Goal: Information Seeking & Learning: Learn about a topic

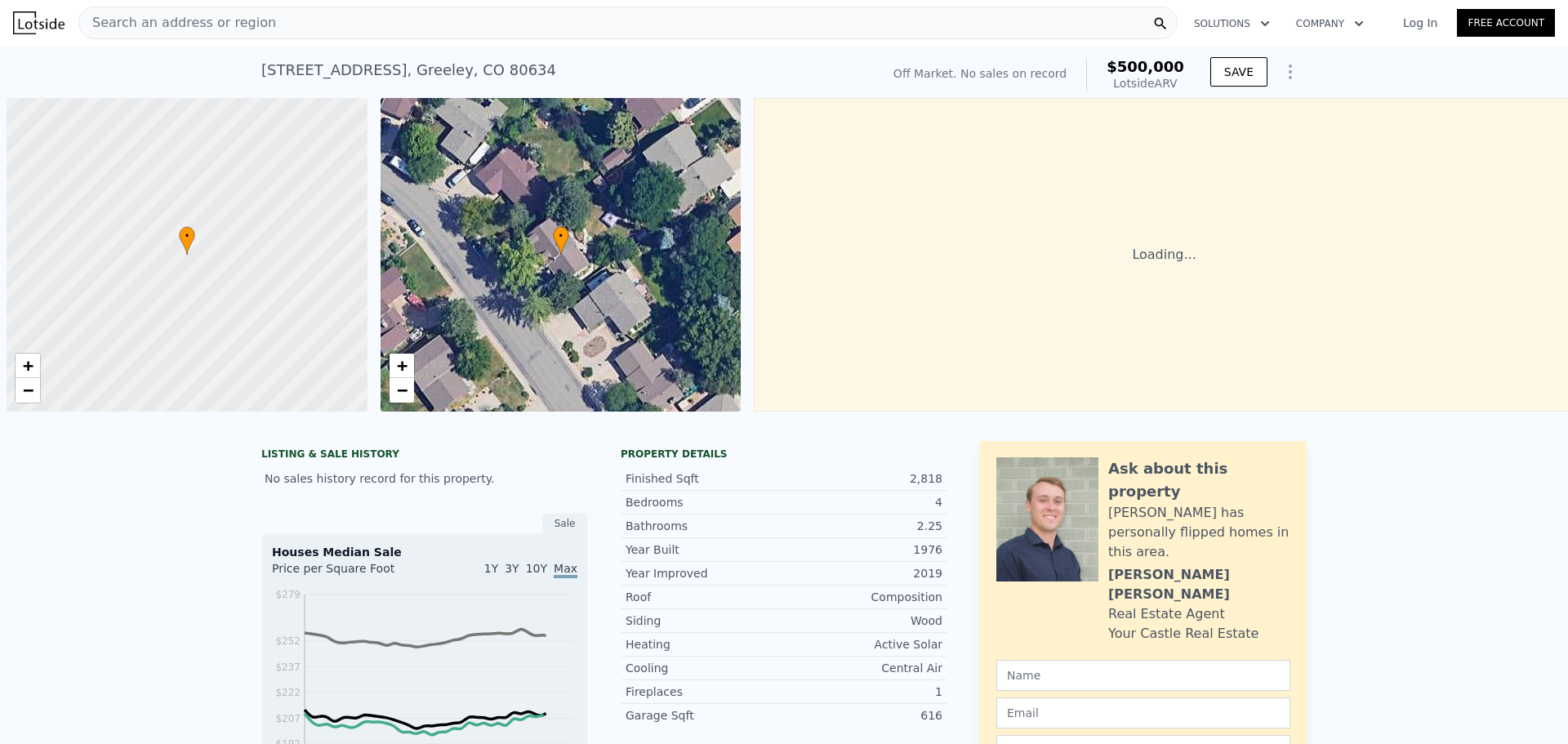
scroll to position [0, 6]
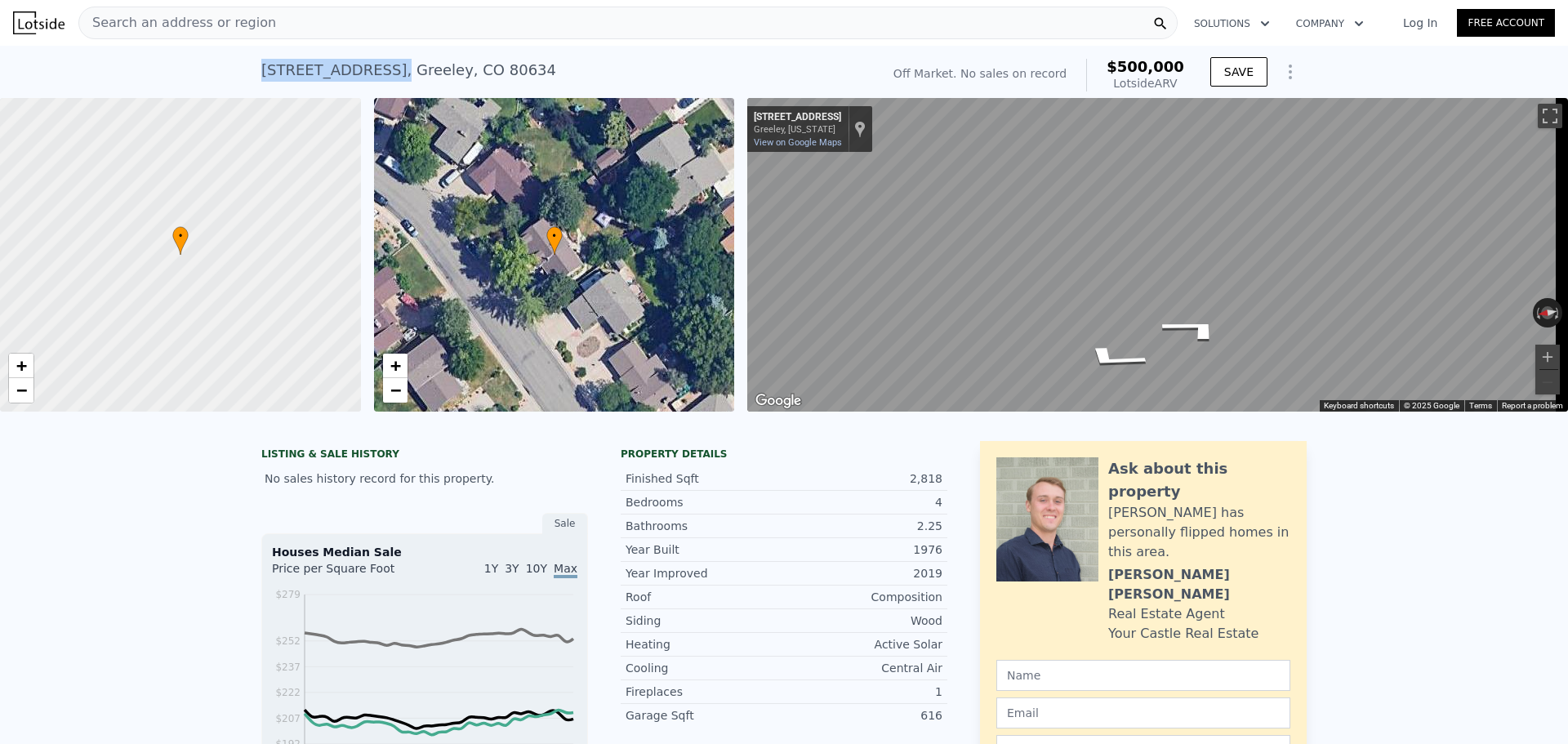
drag, startPoint x: 260, startPoint y: 73, endPoint x: 359, endPoint y: 69, distance: 99.1
type textarea "[STREET_ADDRESS]"
click at [359, 69] on div "[STREET_ADDRESS]" at bounding box center [408, 69] width 294 height 23
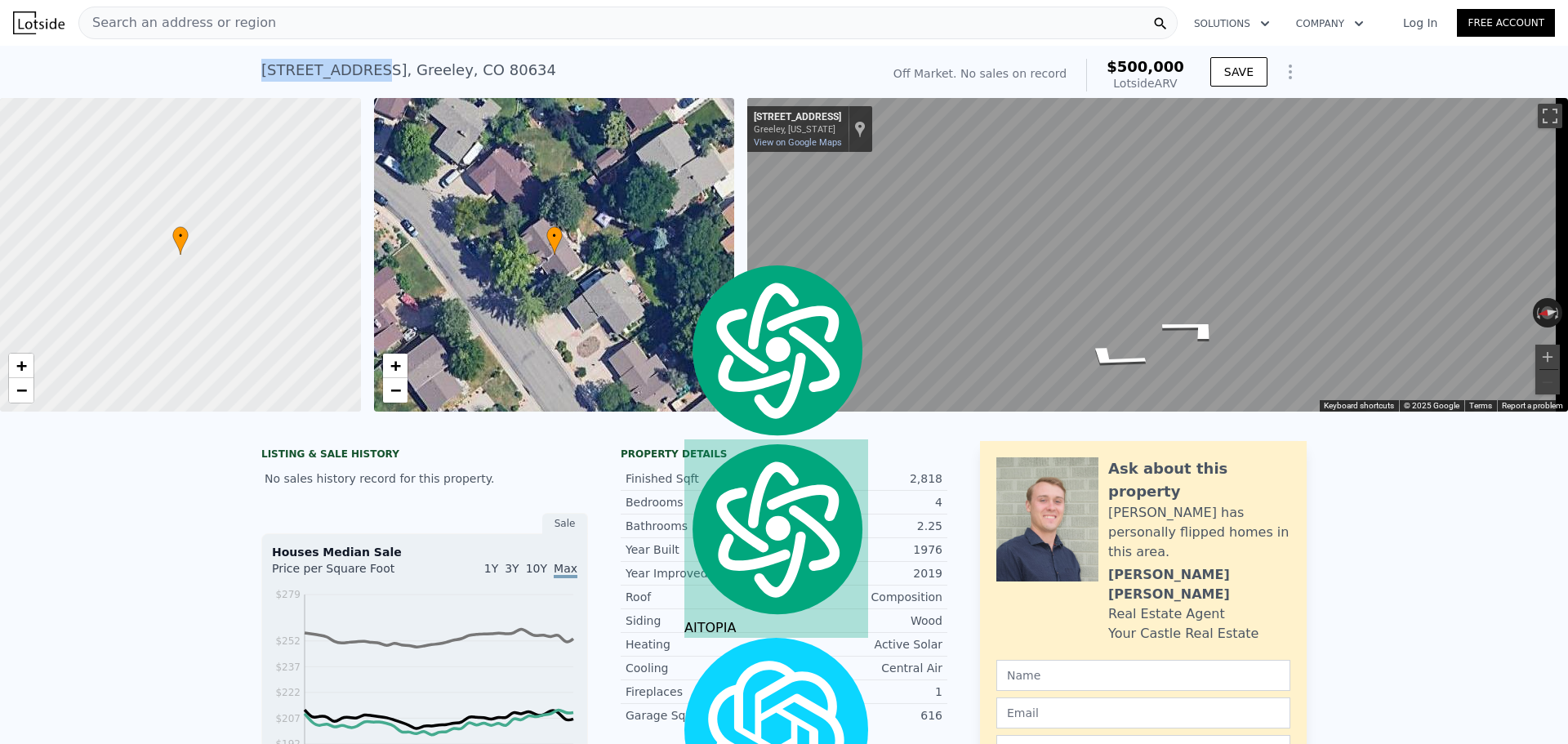
copy div "[STREET_ADDRESS]"
drag, startPoint x: 449, startPoint y: 67, endPoint x: 495, endPoint y: 66, distance: 46.0
click at [495, 66] on div "[STREET_ADDRESS] No sales on record (~ARV $500k )" at bounding box center [568, 75] width 613 height 46
copy div "80634"
click at [210, 19] on span "Search an address or region" at bounding box center [178, 22] width 197 height 19
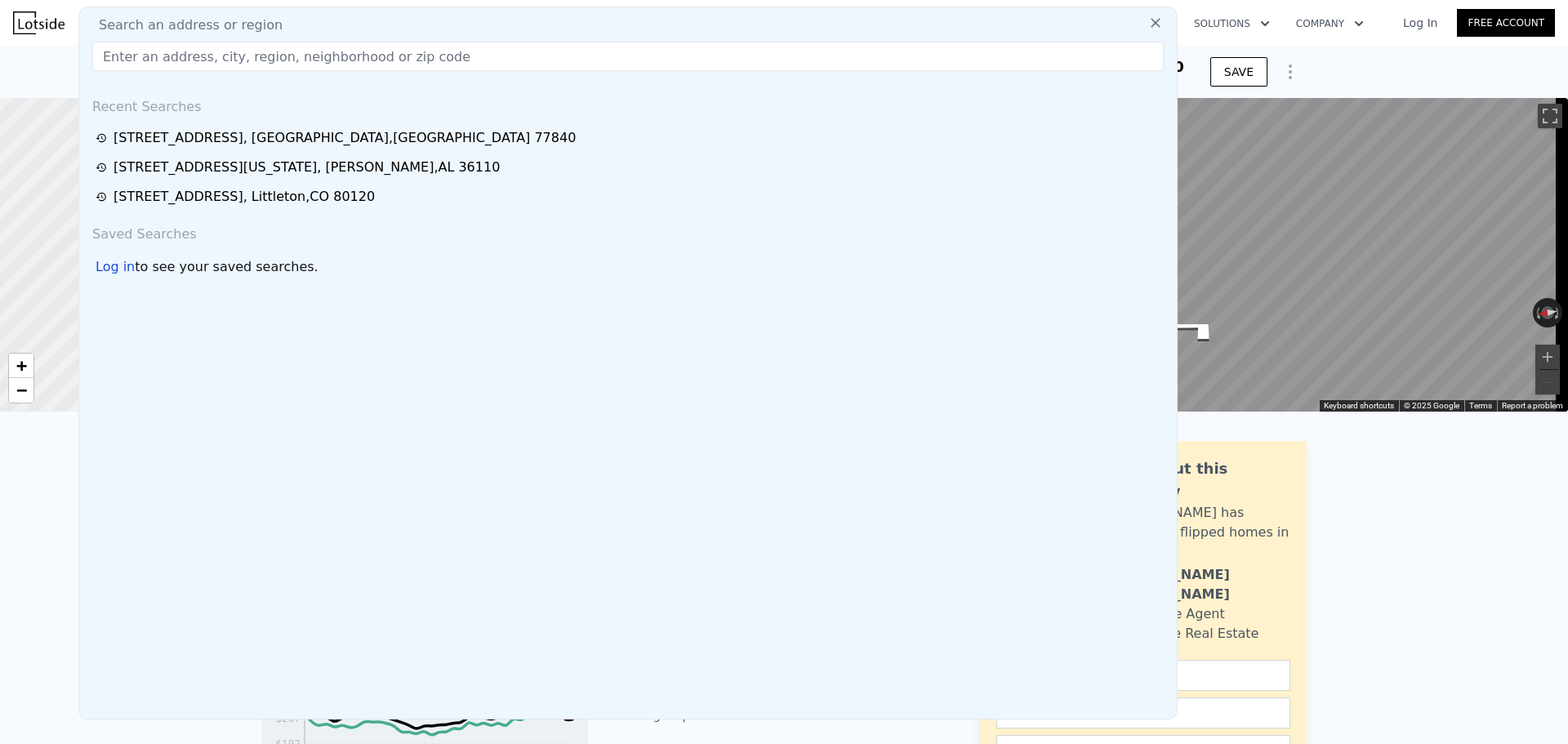
click at [1150, 21] on icon at bounding box center [1155, 23] width 10 height 10
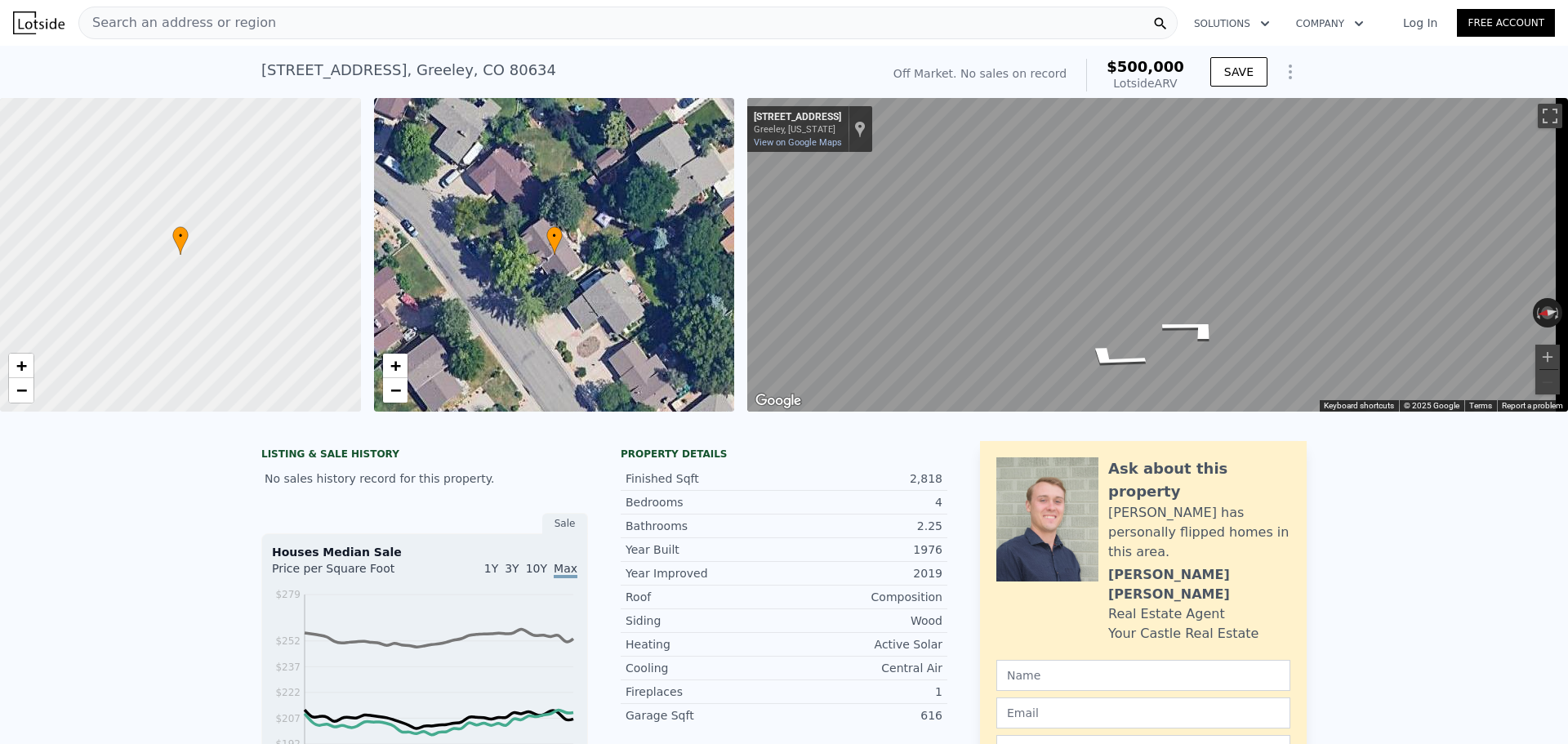
click at [327, 20] on div "Search an address or region" at bounding box center [628, 23] width 1099 height 33
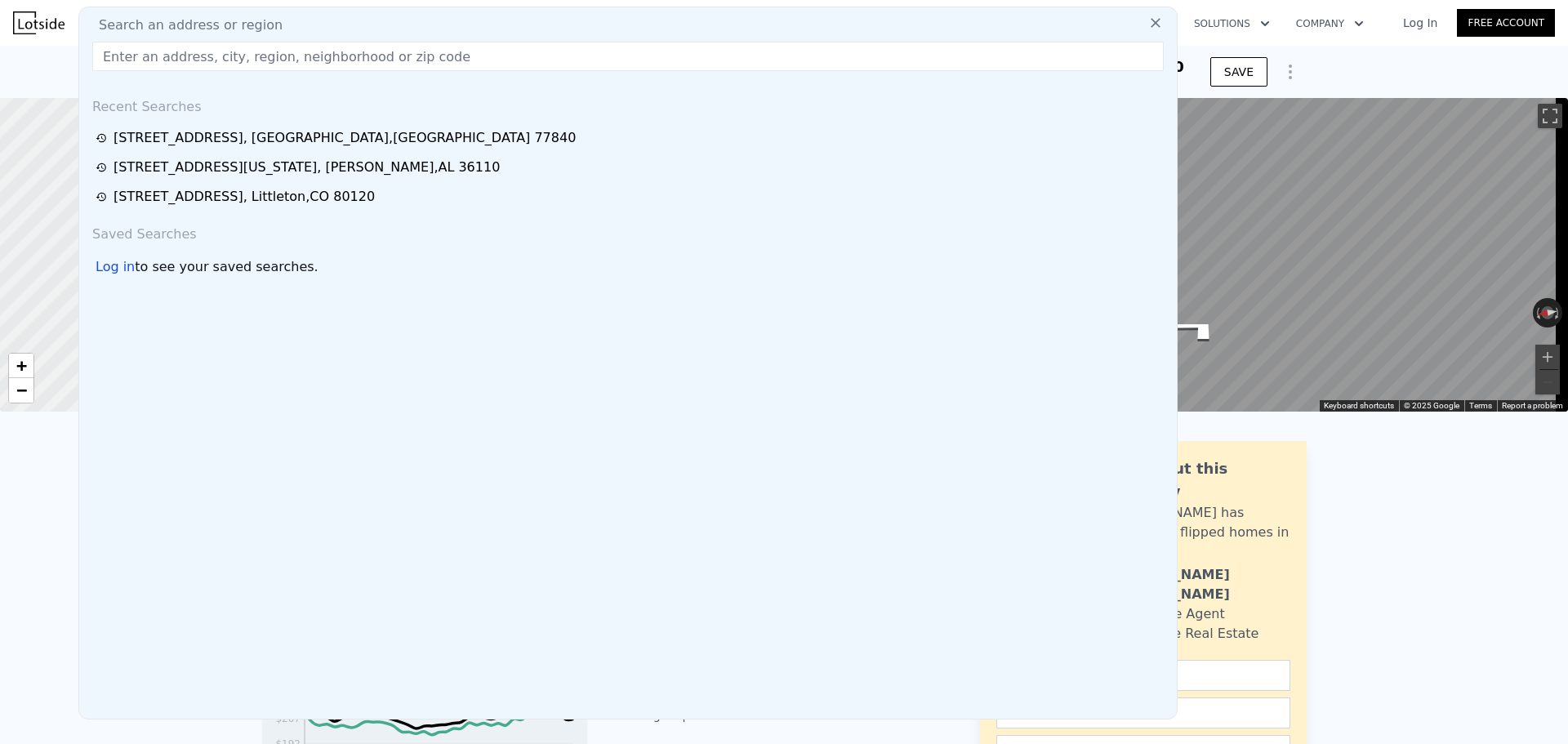
drag, startPoint x: 325, startPoint y: 25, endPoint x: 294, endPoint y: 59, distance: 46.0
paste input "[STREET_ADDRESS]"
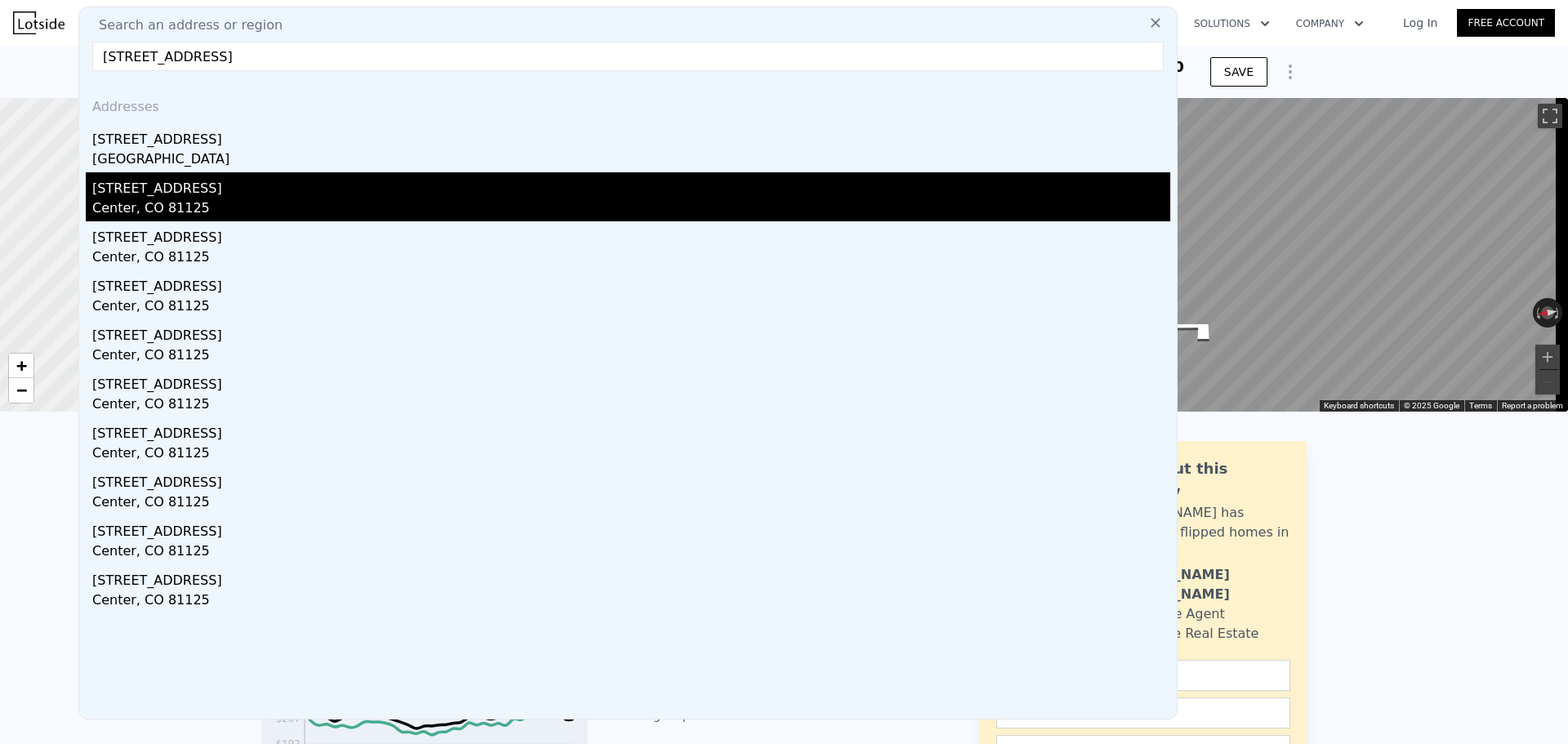
type input "[STREET_ADDRESS]"
click at [180, 196] on div "[STREET_ADDRESS]" at bounding box center [631, 185] width 1078 height 26
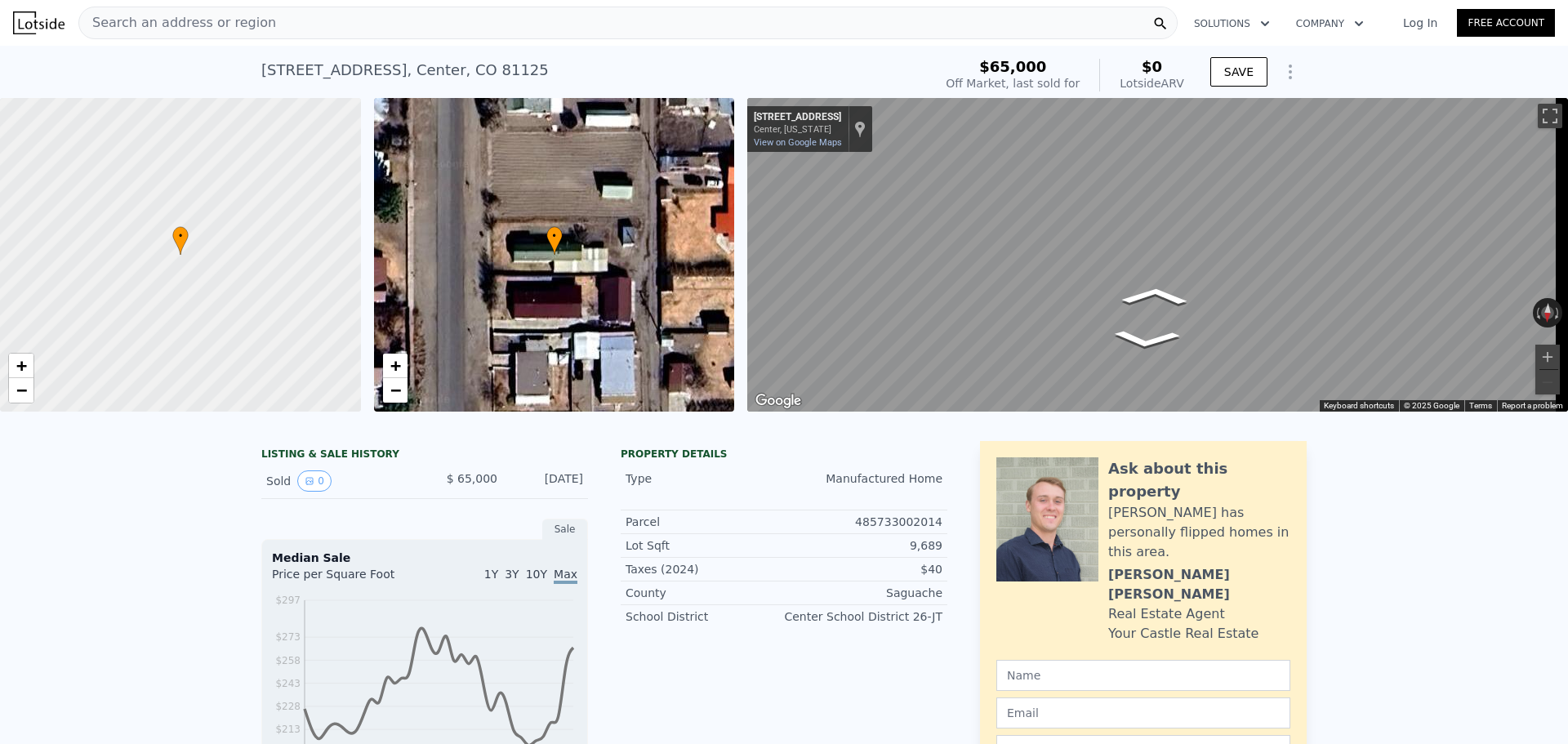
click at [687, 232] on div "• + − • + − ← Move left → Move right ↑ Move up ↓ Move down + Zoom in - Zoom out…" at bounding box center [784, 254] width 1568 height 314
click at [709, 215] on div "• + − • + − ← Move left → Move right ↑ Move up ↓ Move down + Zoom in - Zoom out…" at bounding box center [784, 254] width 1568 height 314
click at [1209, 293] on icon "Go South, Hurt St" at bounding box center [1212, 287] width 97 height 45
click at [1209, 292] on icon "Go South, Hurt St" at bounding box center [1212, 287] width 97 height 45
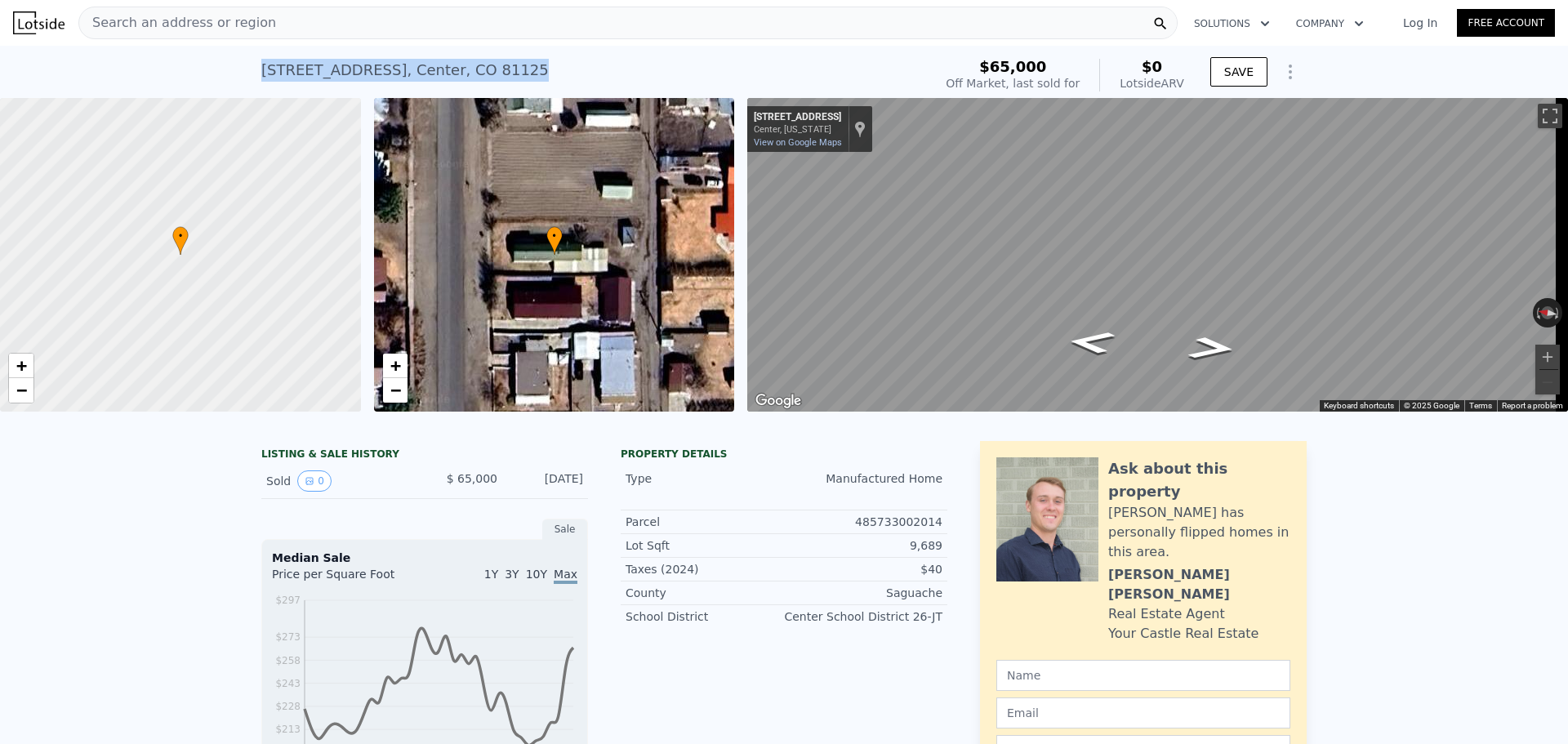
drag, startPoint x: 257, startPoint y: 69, endPoint x: 468, endPoint y: 60, distance: 211.2
click at [468, 60] on div "[STREET_ADDRESS] Sold [DATE] for $65k (~ARV $0 )" at bounding box center [593, 75] width 665 height 46
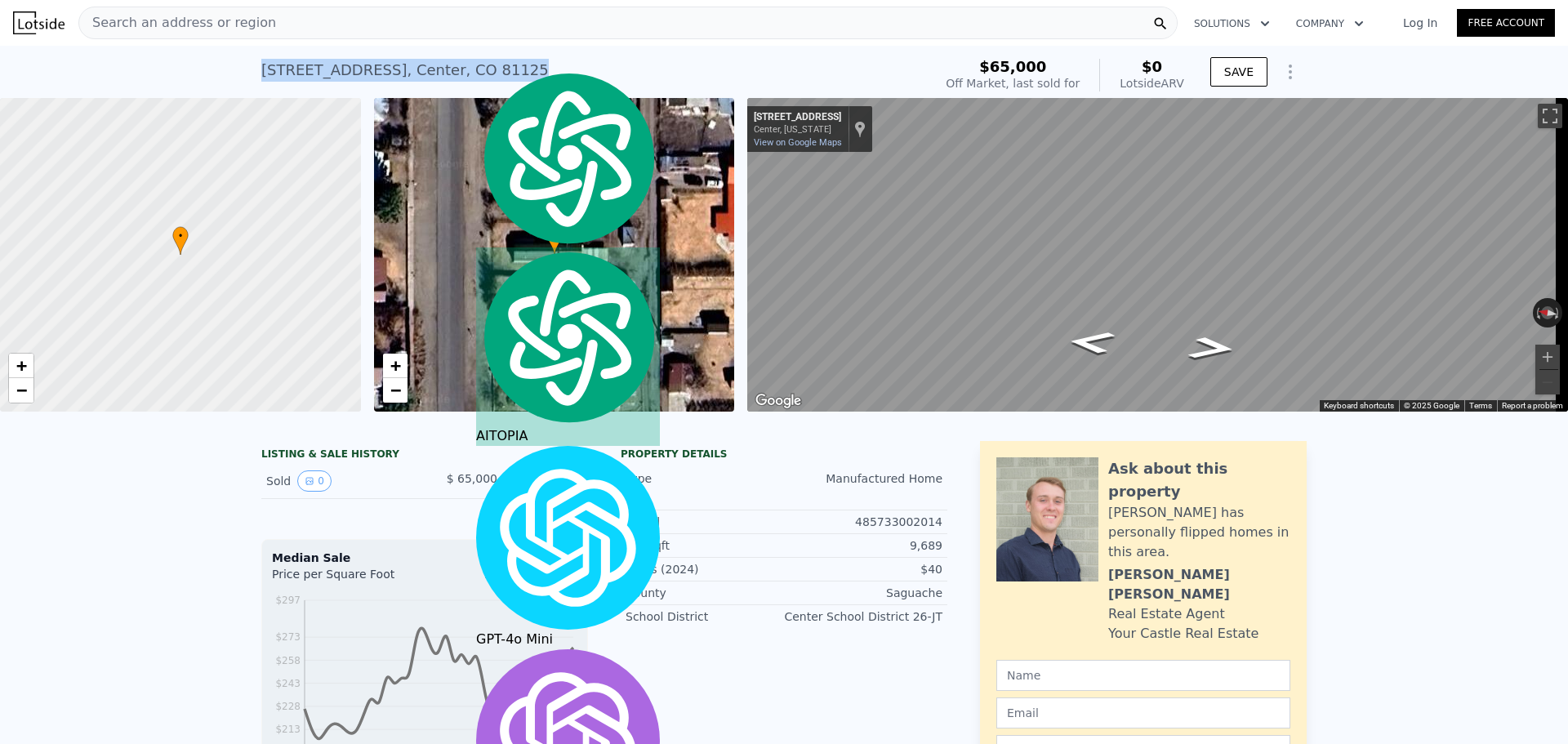
copy div "[STREET_ADDRESS]"
click at [189, 11] on div "Search an address or region" at bounding box center [178, 23] width 197 height 31
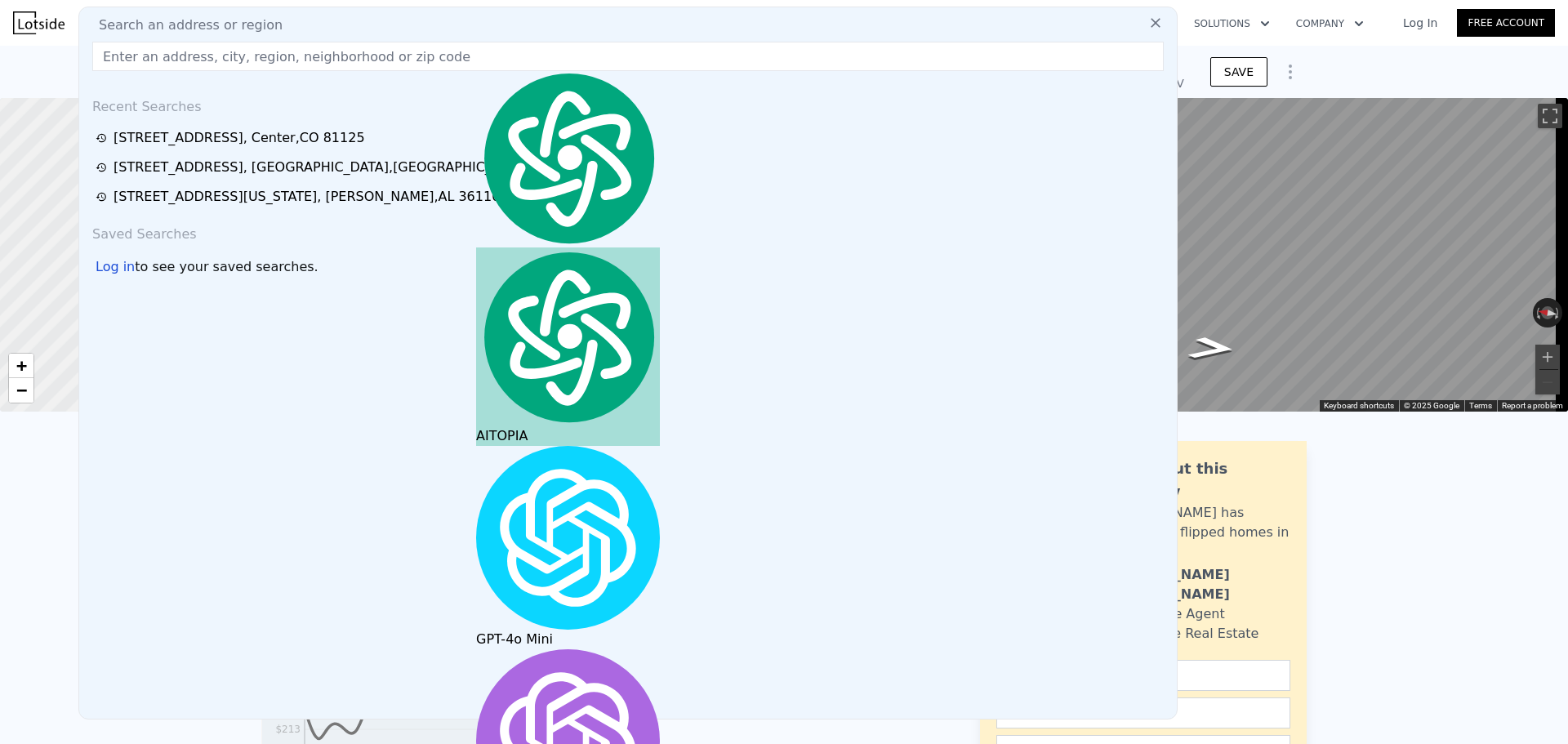
click at [188, 20] on span "Search an address or region" at bounding box center [184, 25] width 197 height 19
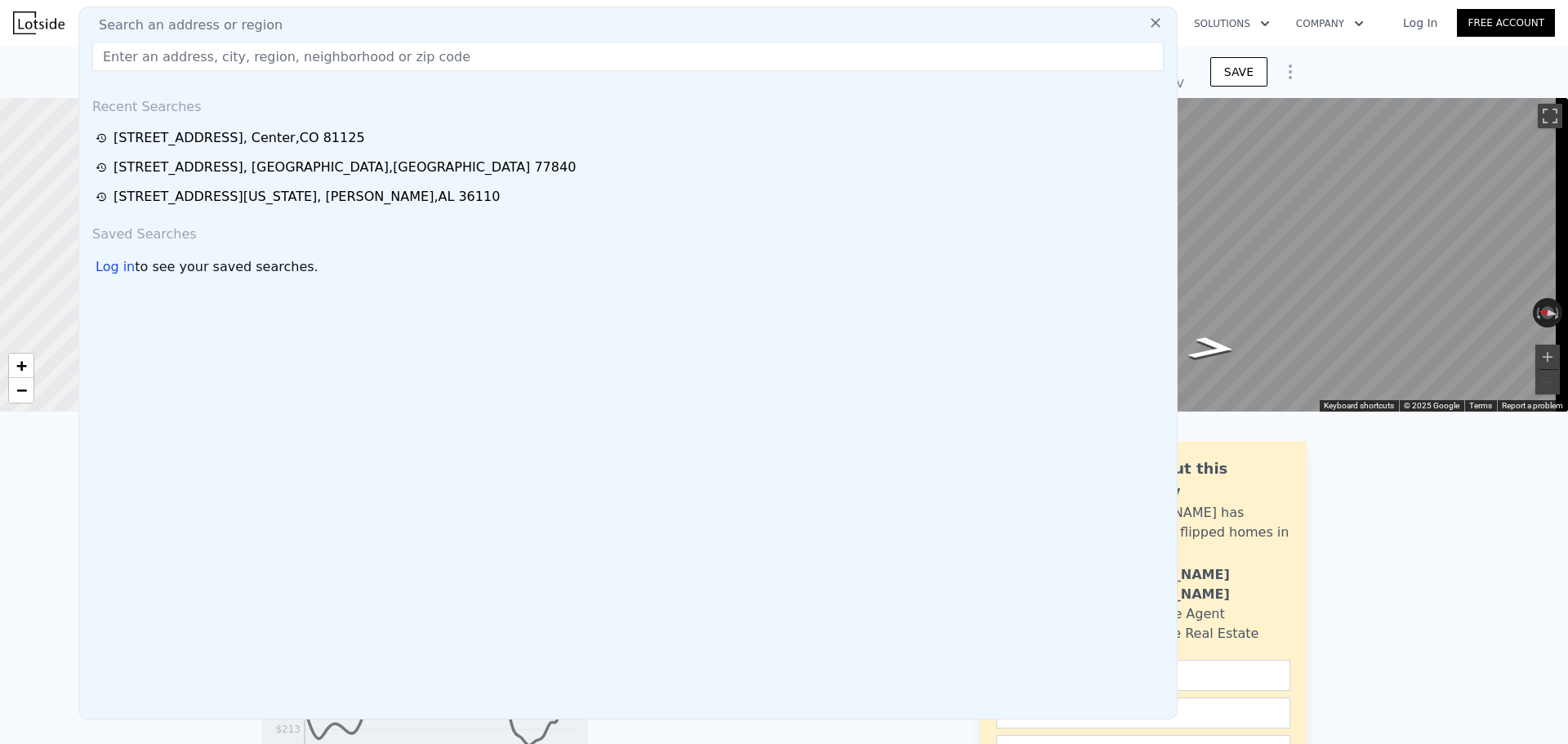
click at [143, 52] on input "text" at bounding box center [627, 57] width 1071 height 29
paste input "[STREET_ADDRESS]"
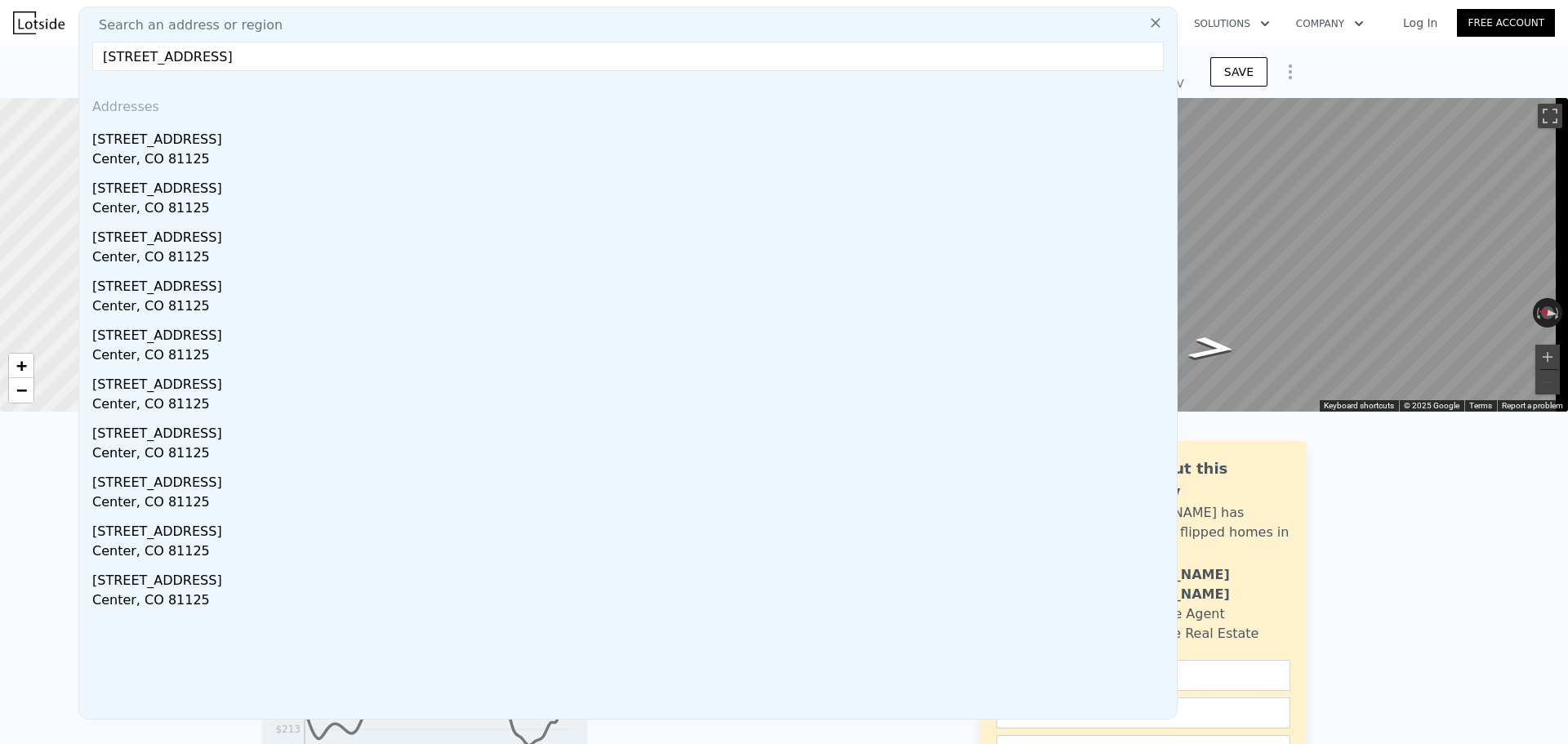
click at [123, 59] on input "[STREET_ADDRESS]" at bounding box center [627, 57] width 1071 height 29
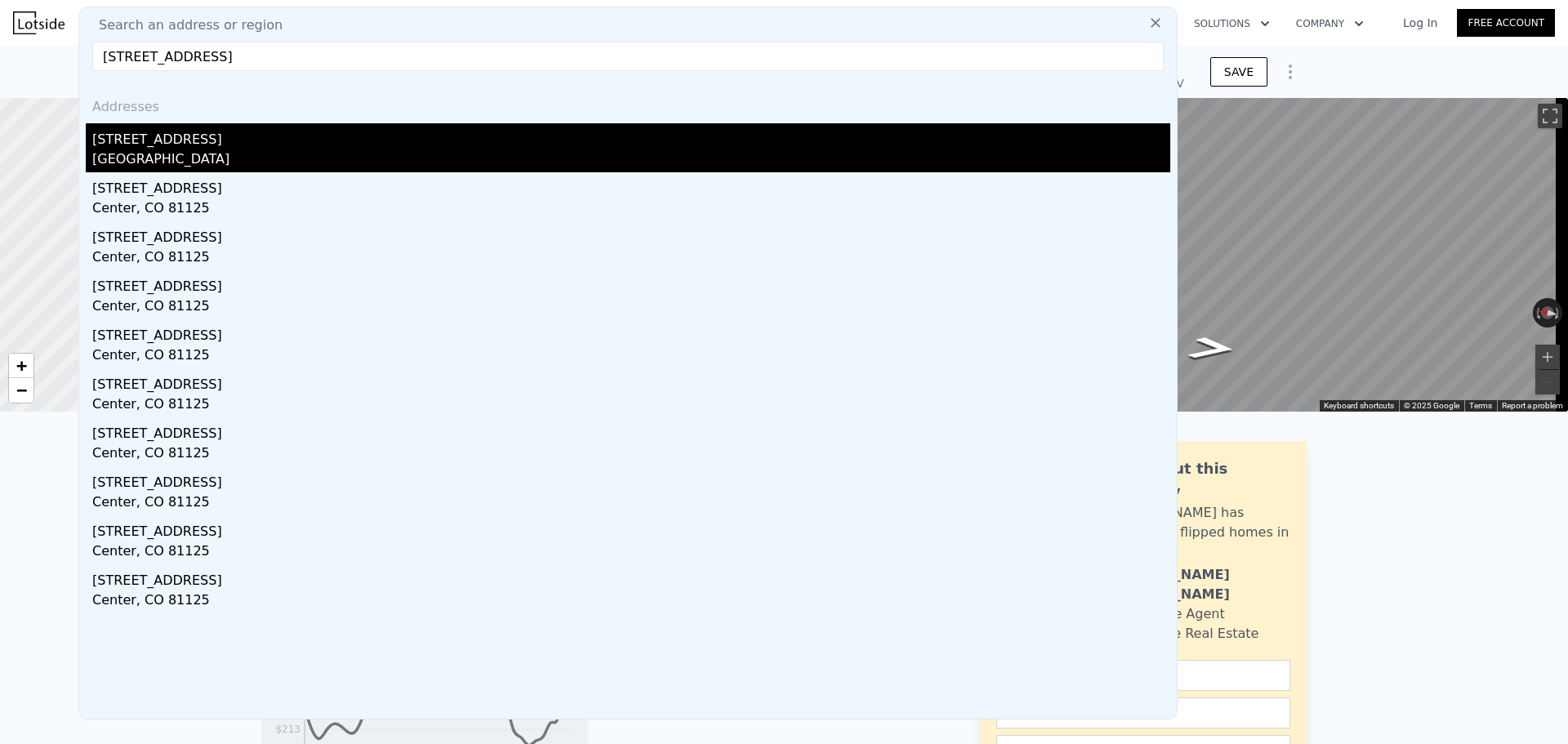
type input "[STREET_ADDRESS]"
click at [401, 140] on div "[STREET_ADDRESS]" at bounding box center [631, 136] width 1078 height 26
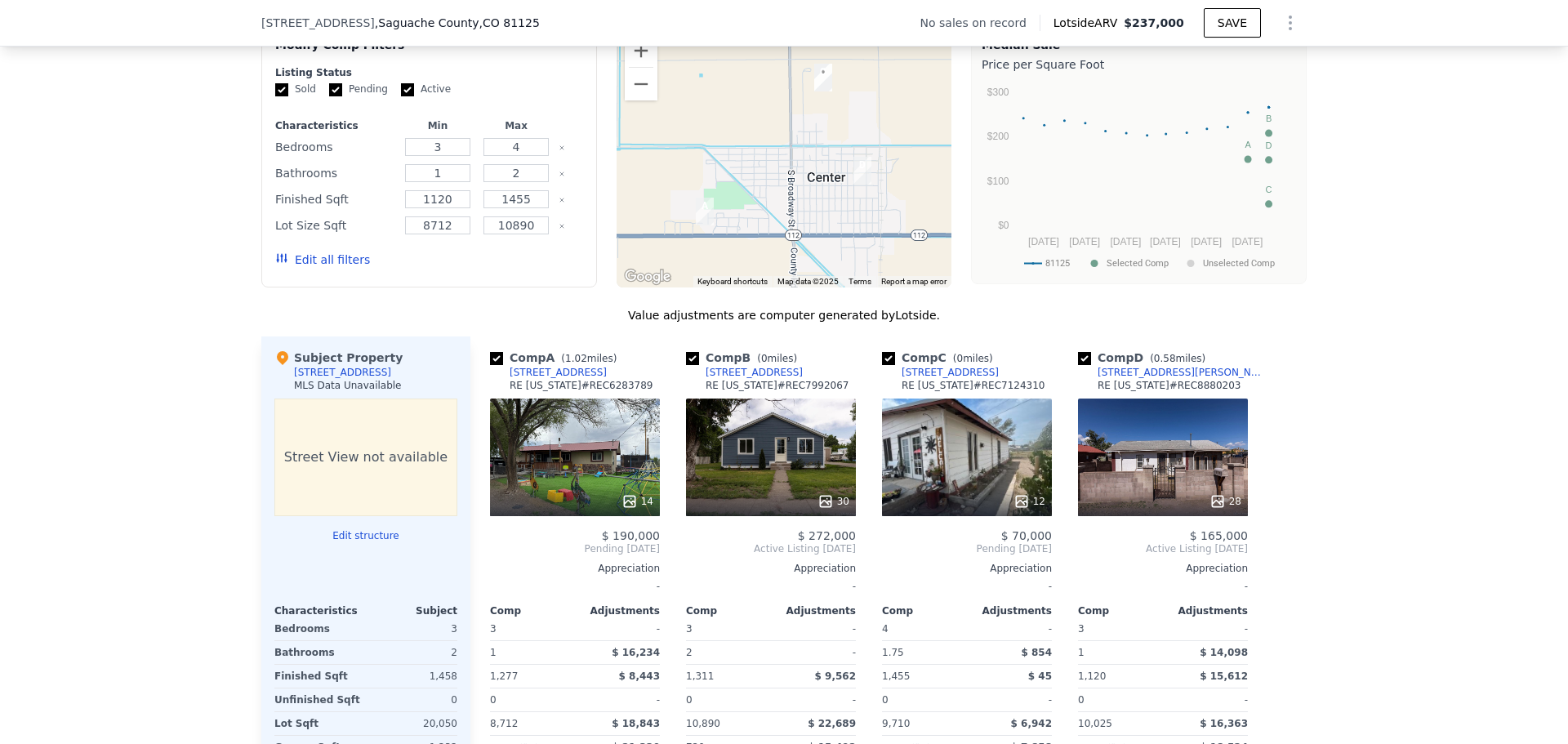
scroll to position [1138, 0]
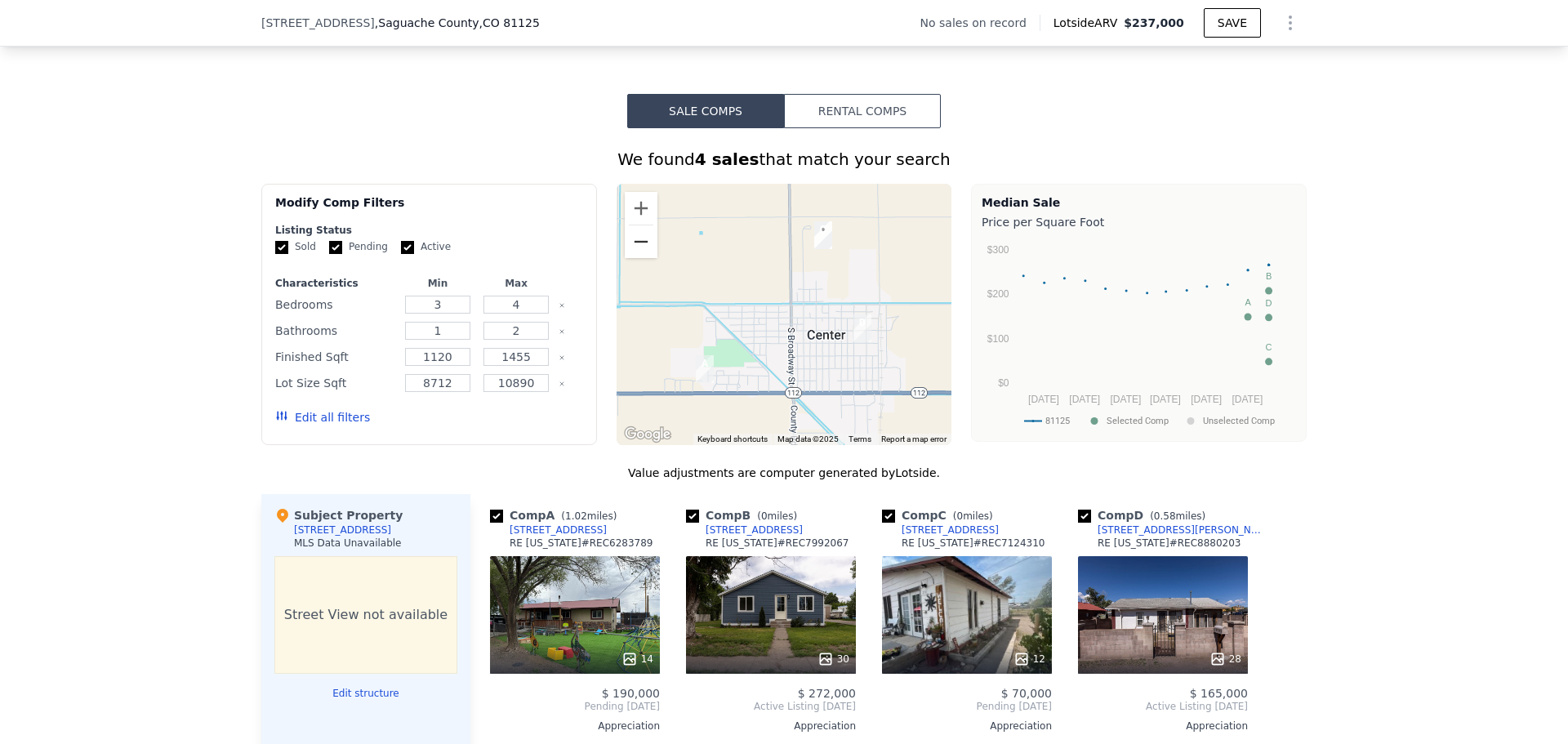
click at [643, 258] on button "Zoom out" at bounding box center [641, 242] width 33 height 33
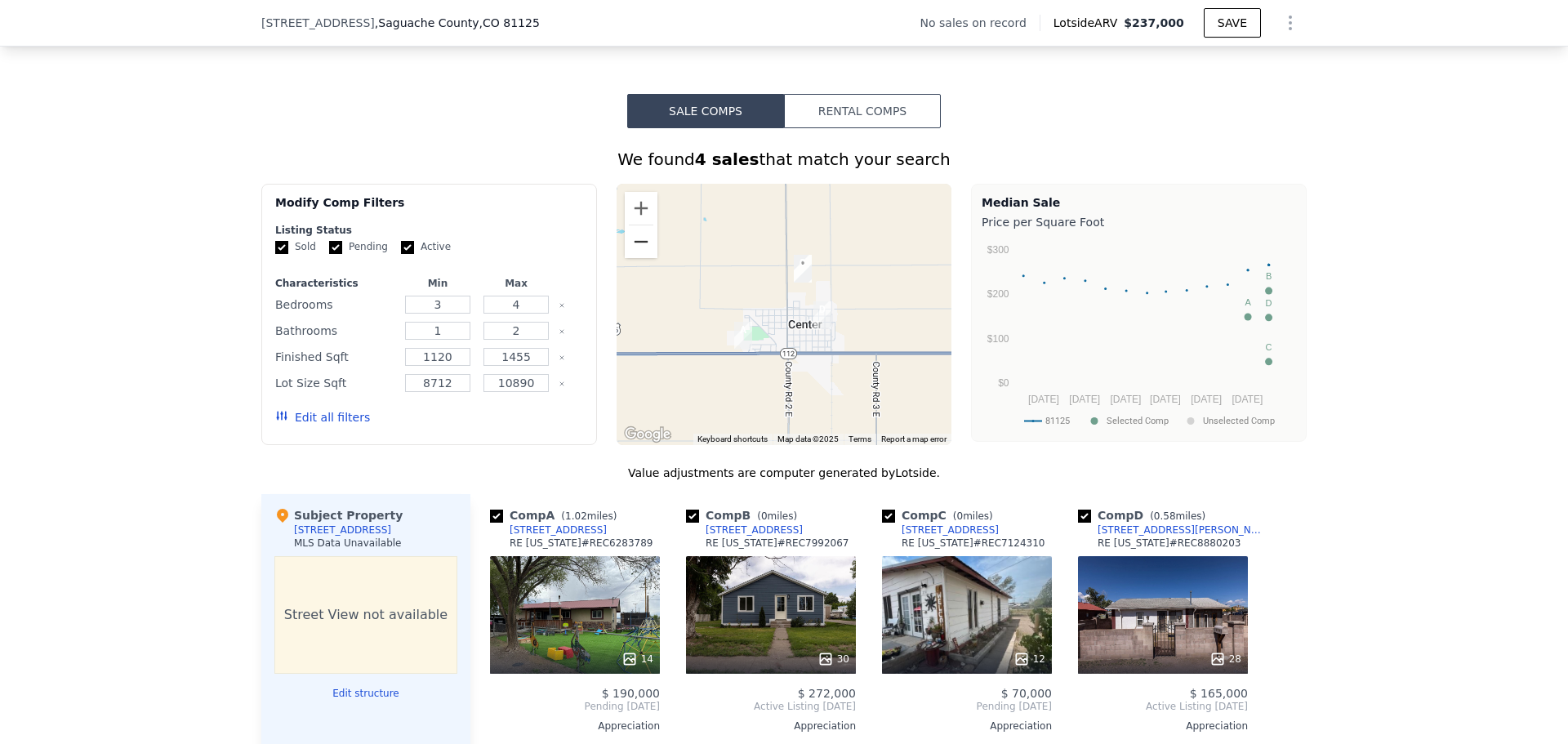
click at [643, 258] on button "Zoom out" at bounding box center [641, 242] width 33 height 33
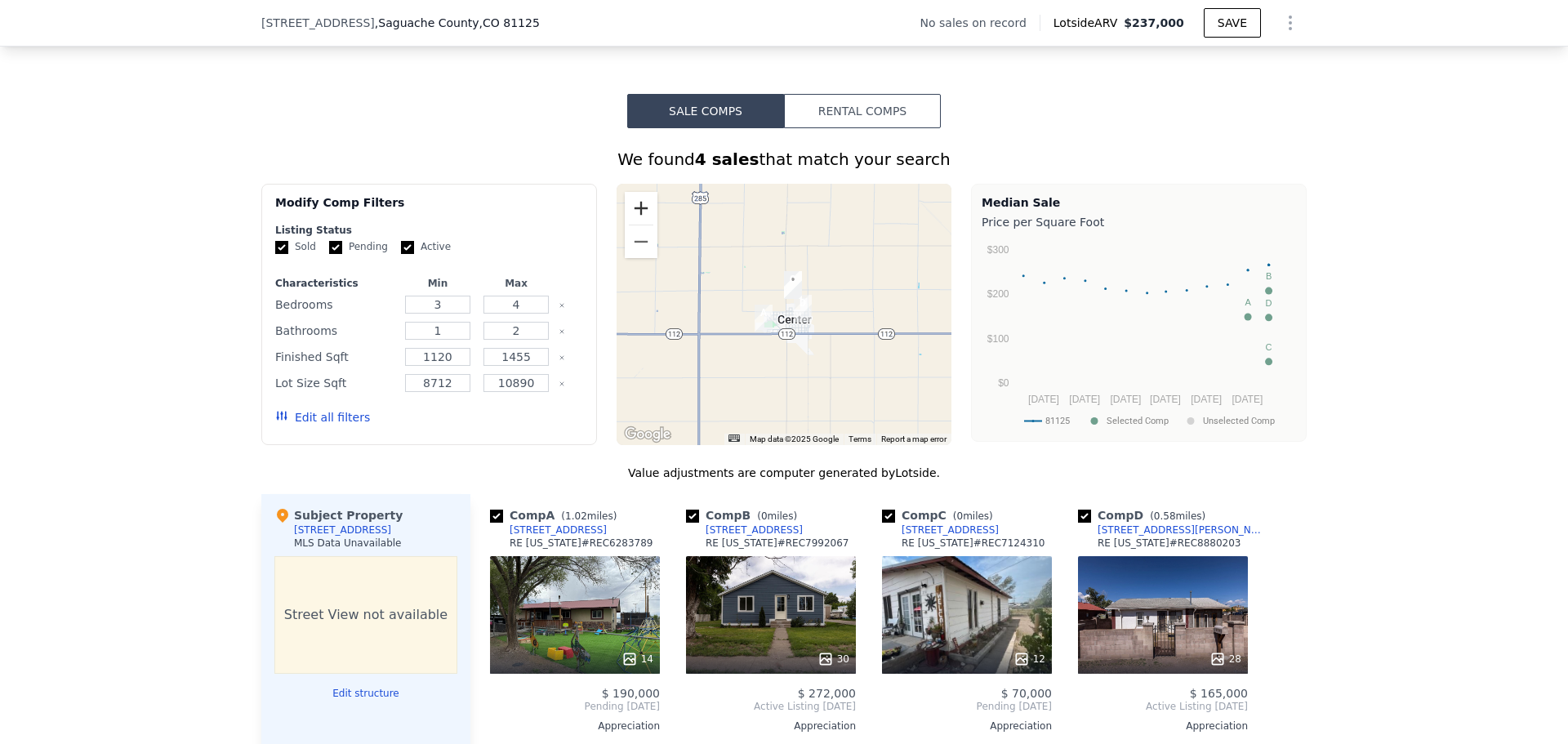
click at [640, 224] on button "Zoom in" at bounding box center [641, 208] width 33 height 33
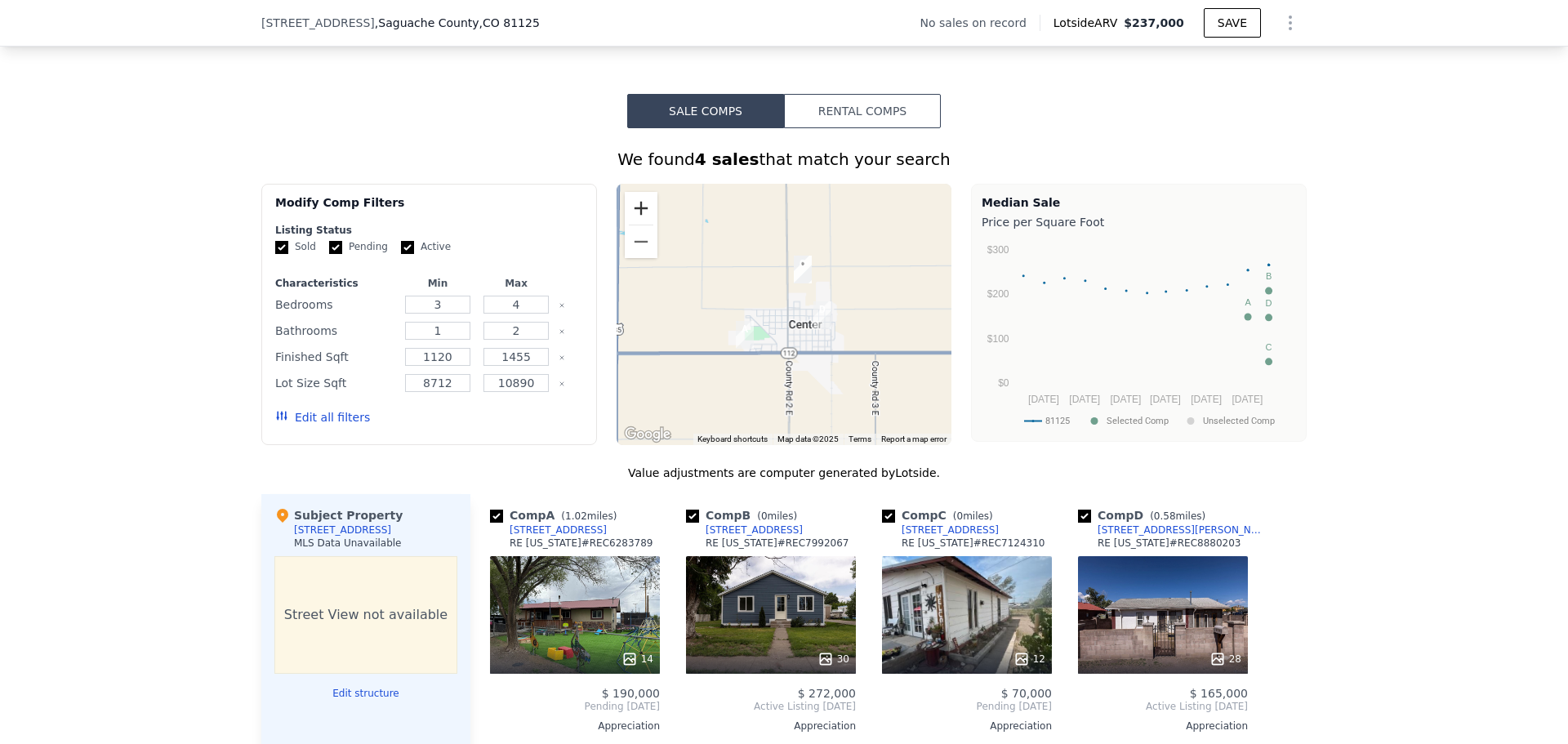
click at [637, 222] on button "Zoom in" at bounding box center [641, 208] width 33 height 33
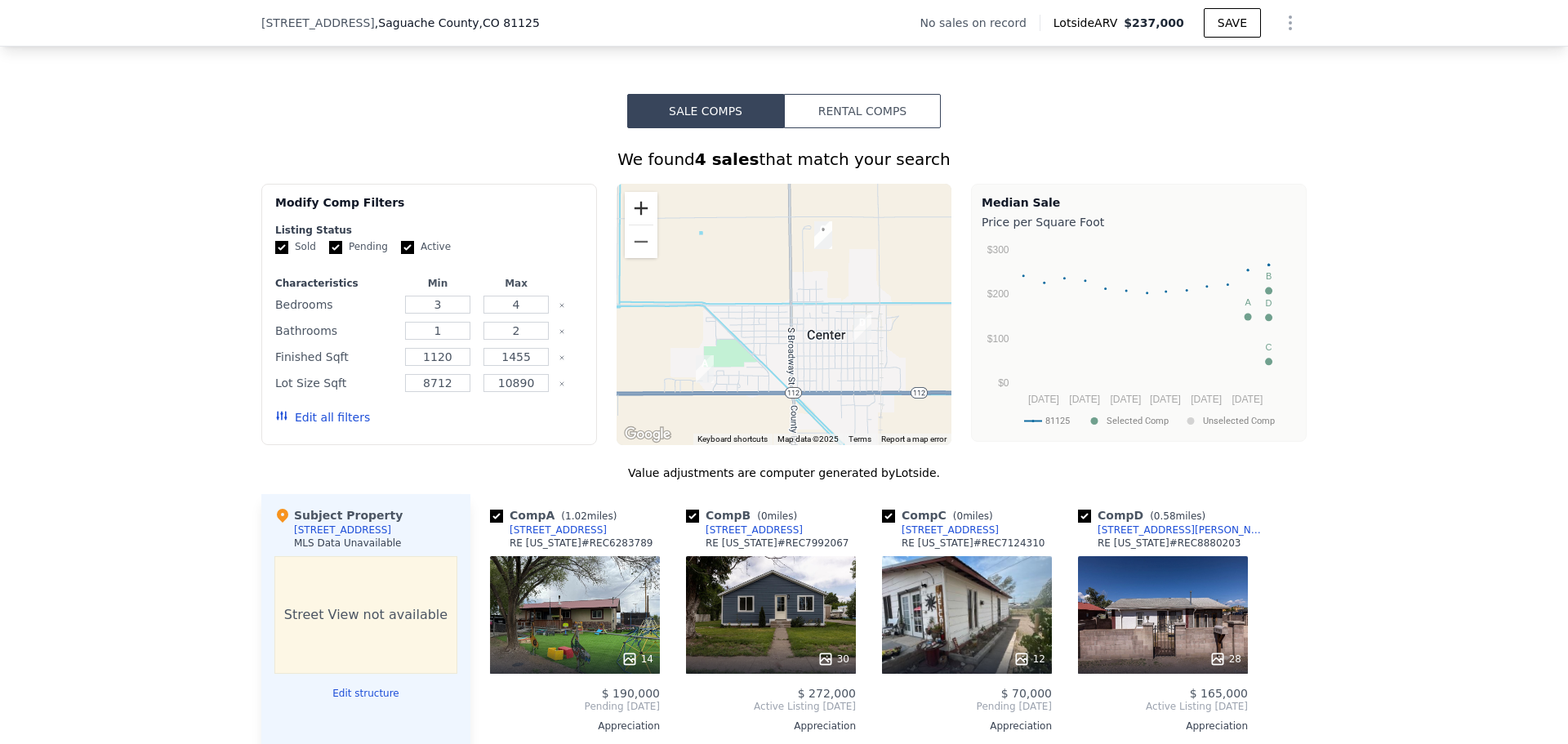
click at [637, 222] on button "Zoom in" at bounding box center [641, 208] width 33 height 33
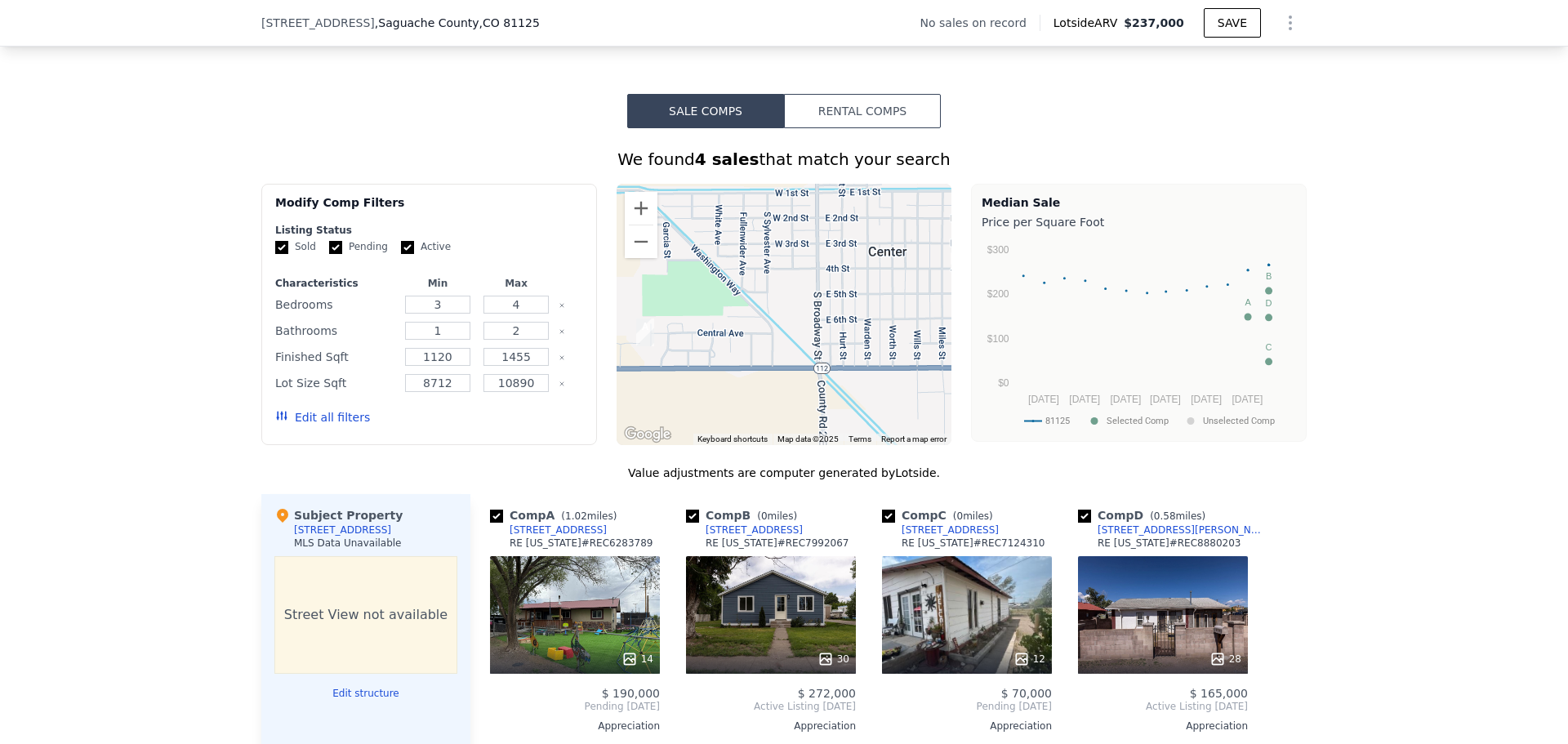
drag, startPoint x: 774, startPoint y: 388, endPoint x: 762, endPoint y: 285, distance: 103.7
click at [788, 285] on div at bounding box center [784, 315] width 335 height 262
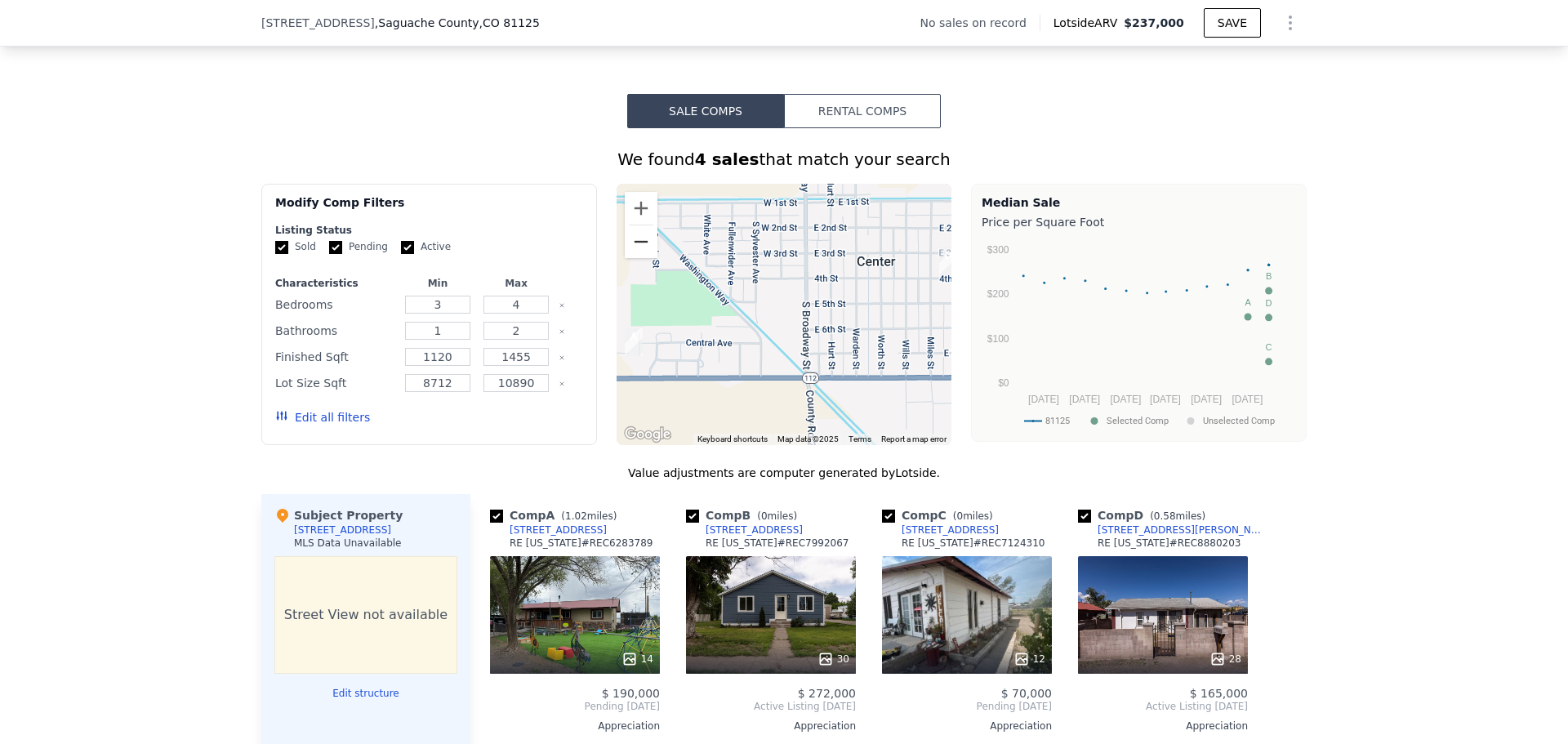
click at [645, 258] on button "Zoom out" at bounding box center [641, 242] width 33 height 33
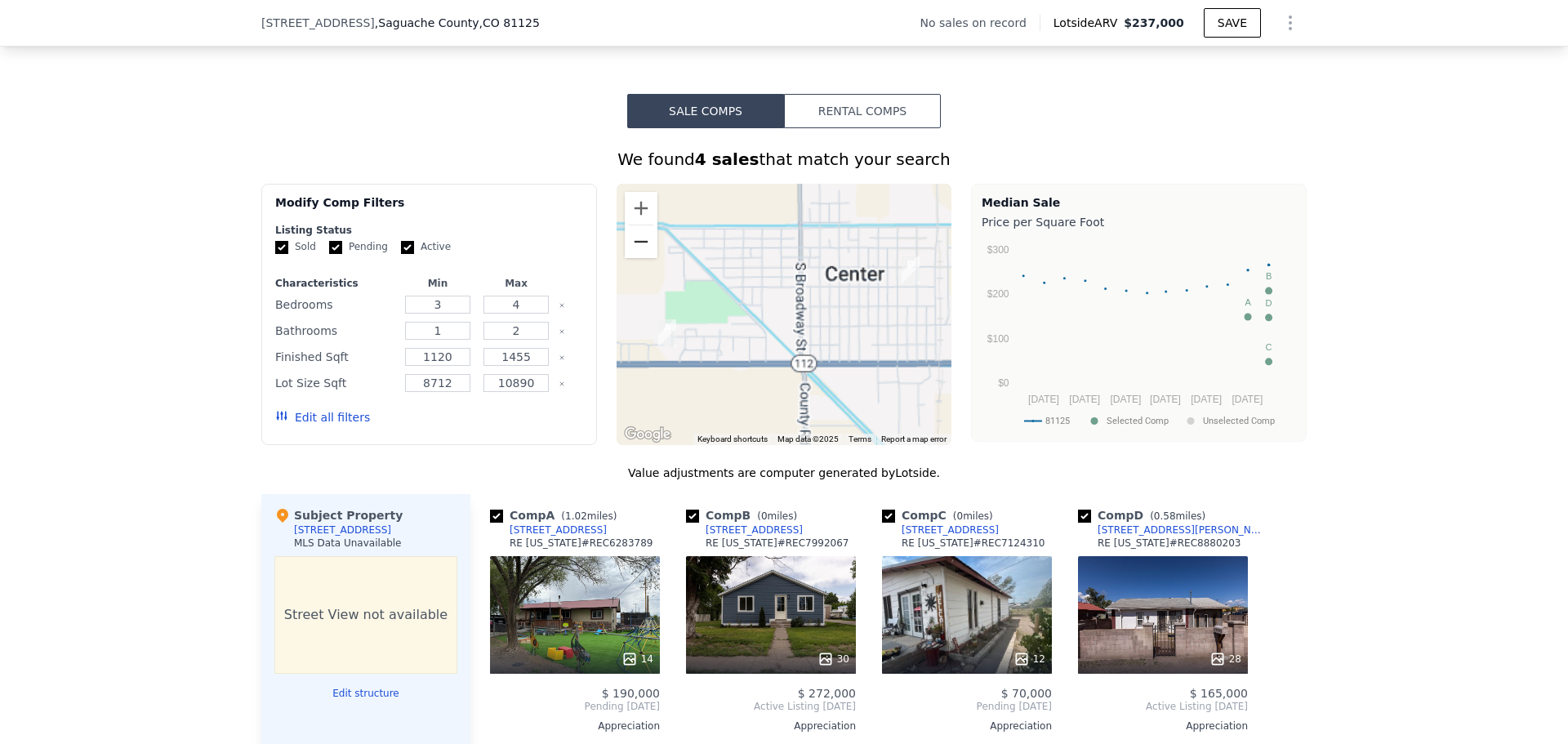
click at [645, 258] on button "Zoom out" at bounding box center [641, 242] width 33 height 33
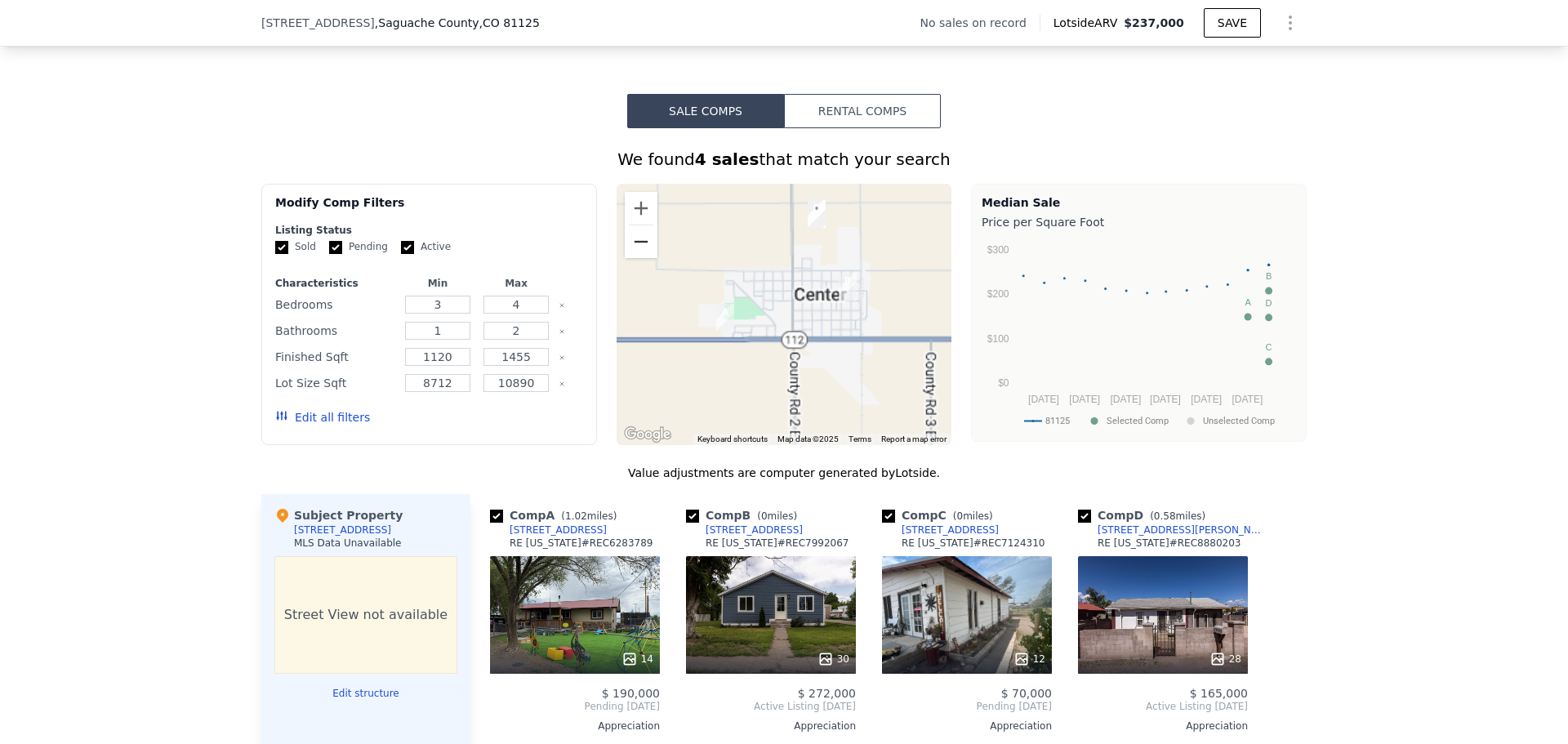
click at [644, 258] on button "Zoom out" at bounding box center [641, 242] width 33 height 33
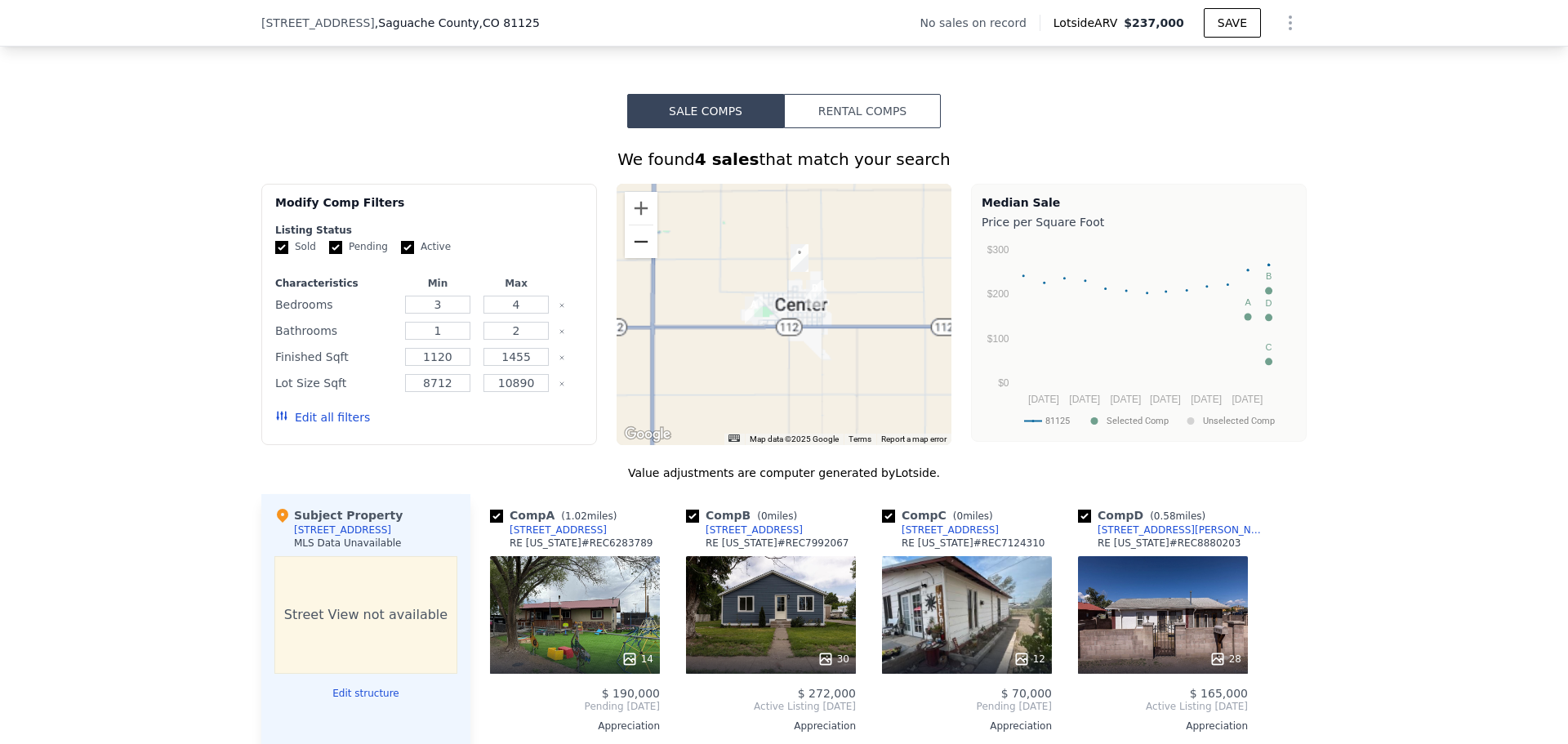
click at [643, 258] on button "Zoom out" at bounding box center [641, 242] width 33 height 33
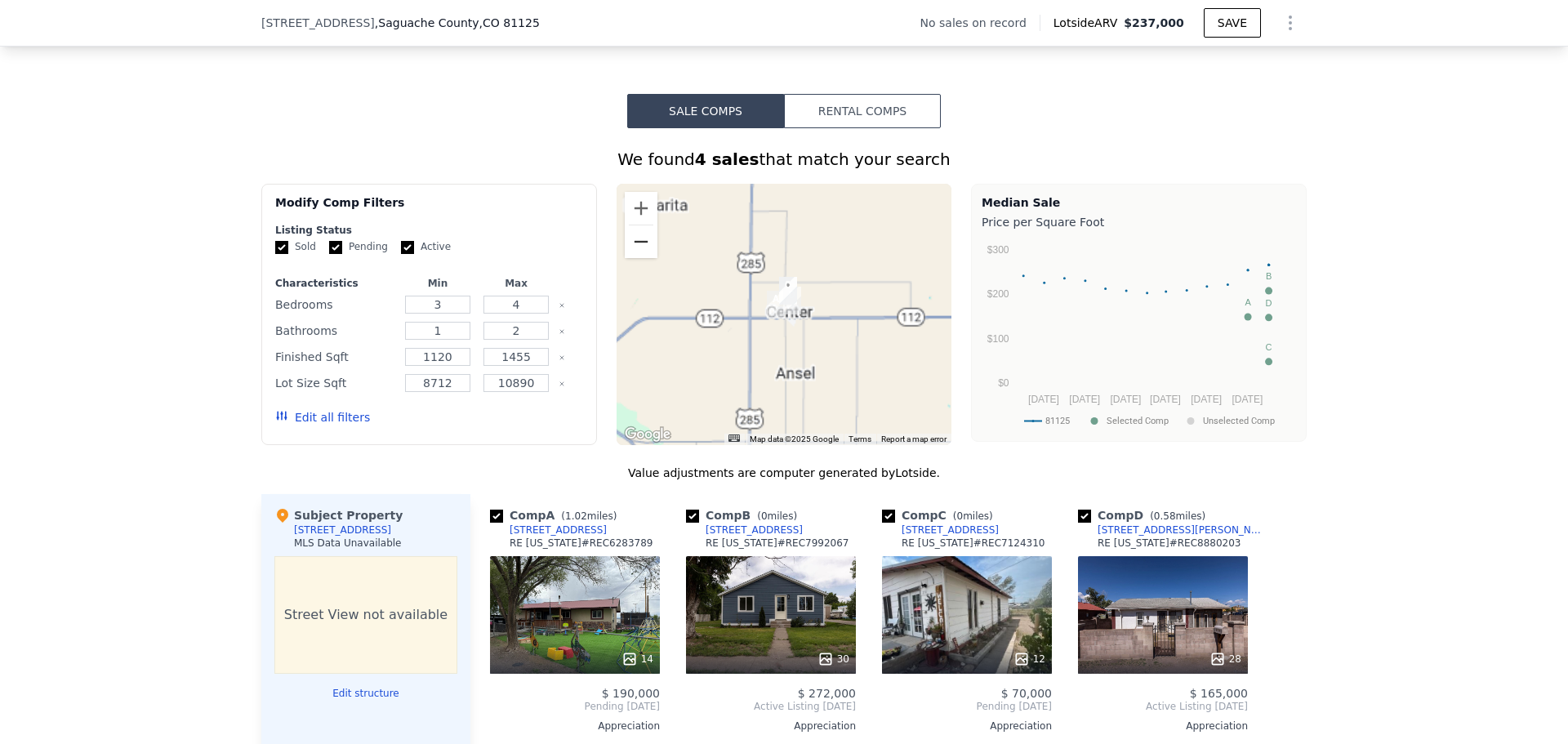
click at [643, 258] on button "Zoom out" at bounding box center [641, 242] width 33 height 33
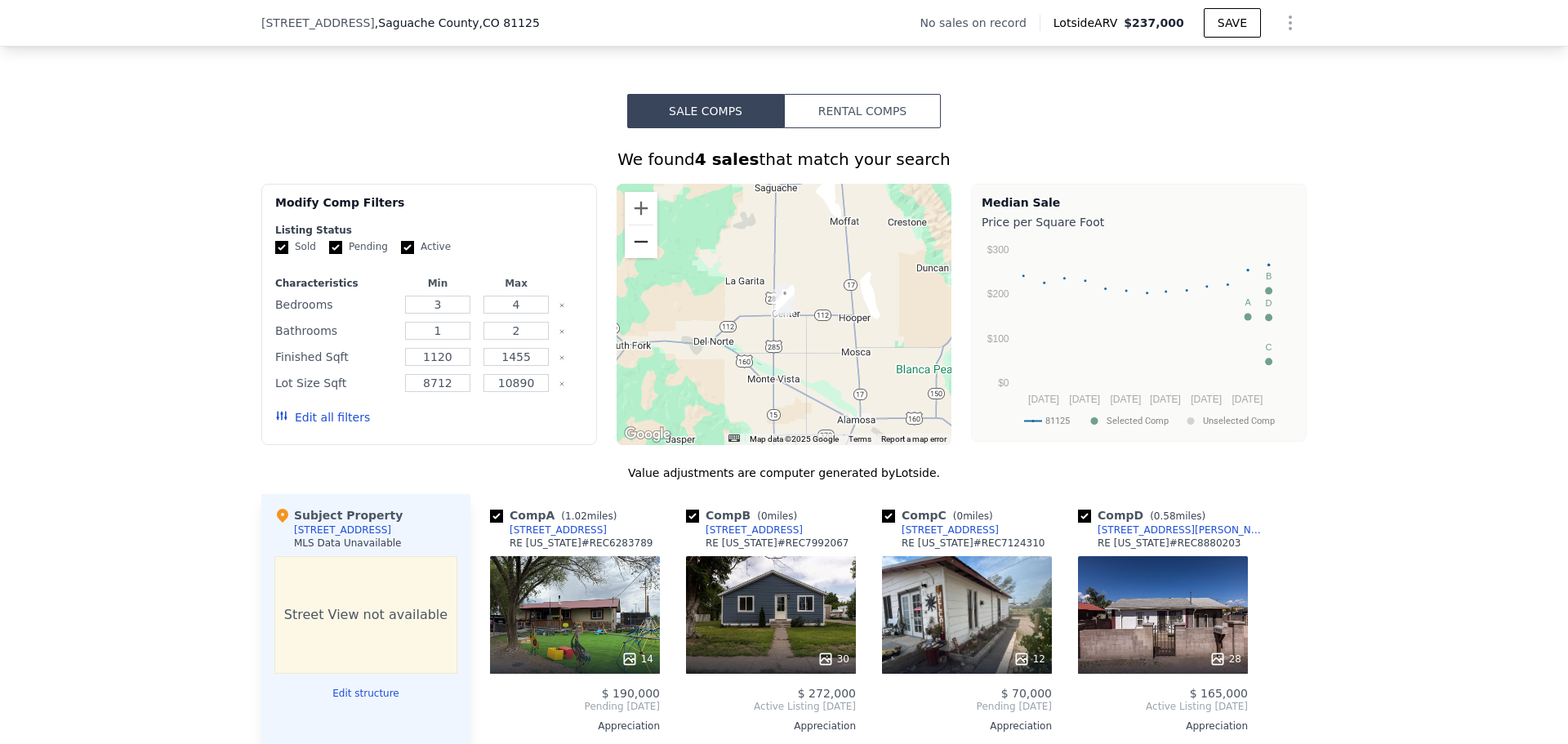
click at [643, 258] on button "Zoom out" at bounding box center [641, 242] width 33 height 33
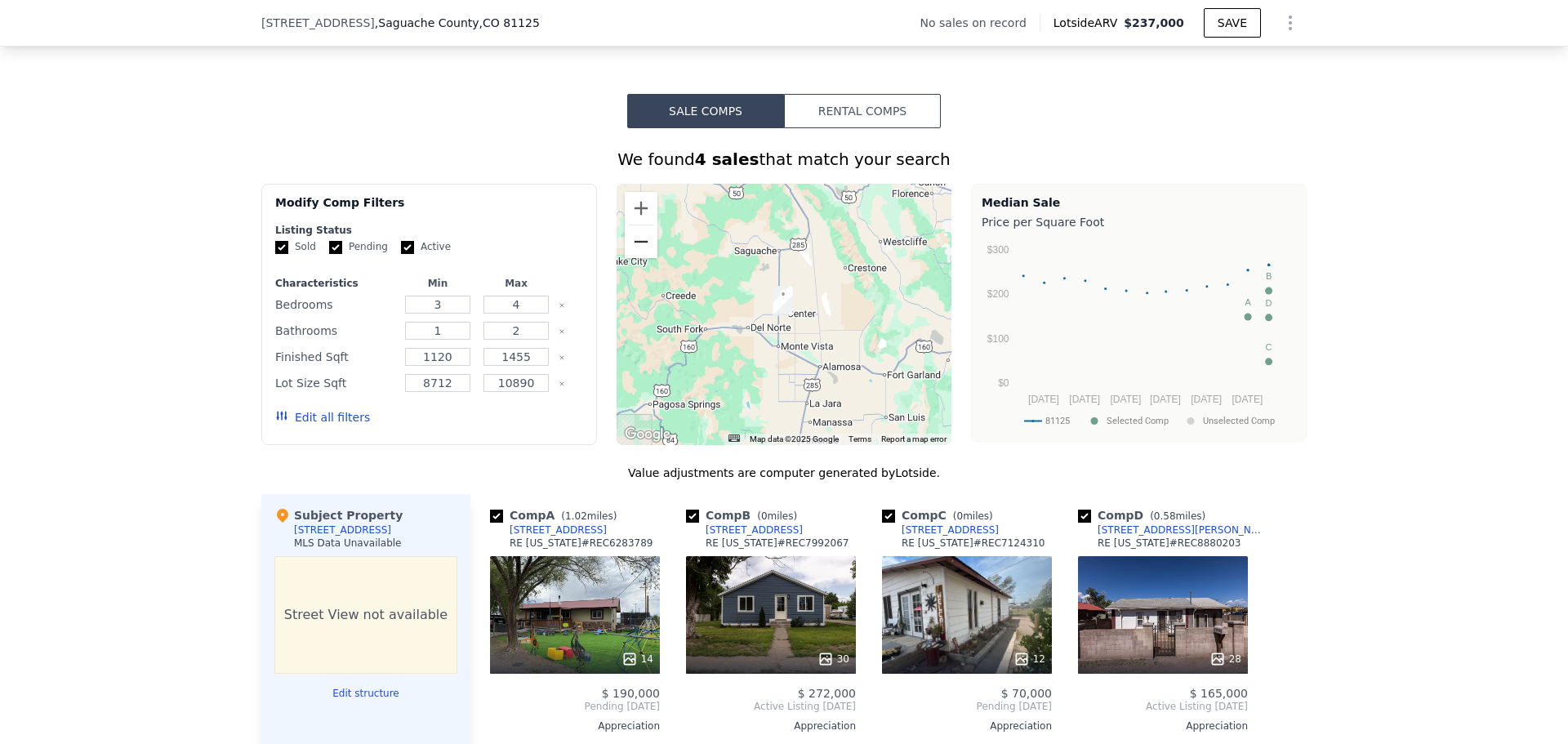
click at [643, 258] on button "Zoom out" at bounding box center [641, 242] width 33 height 33
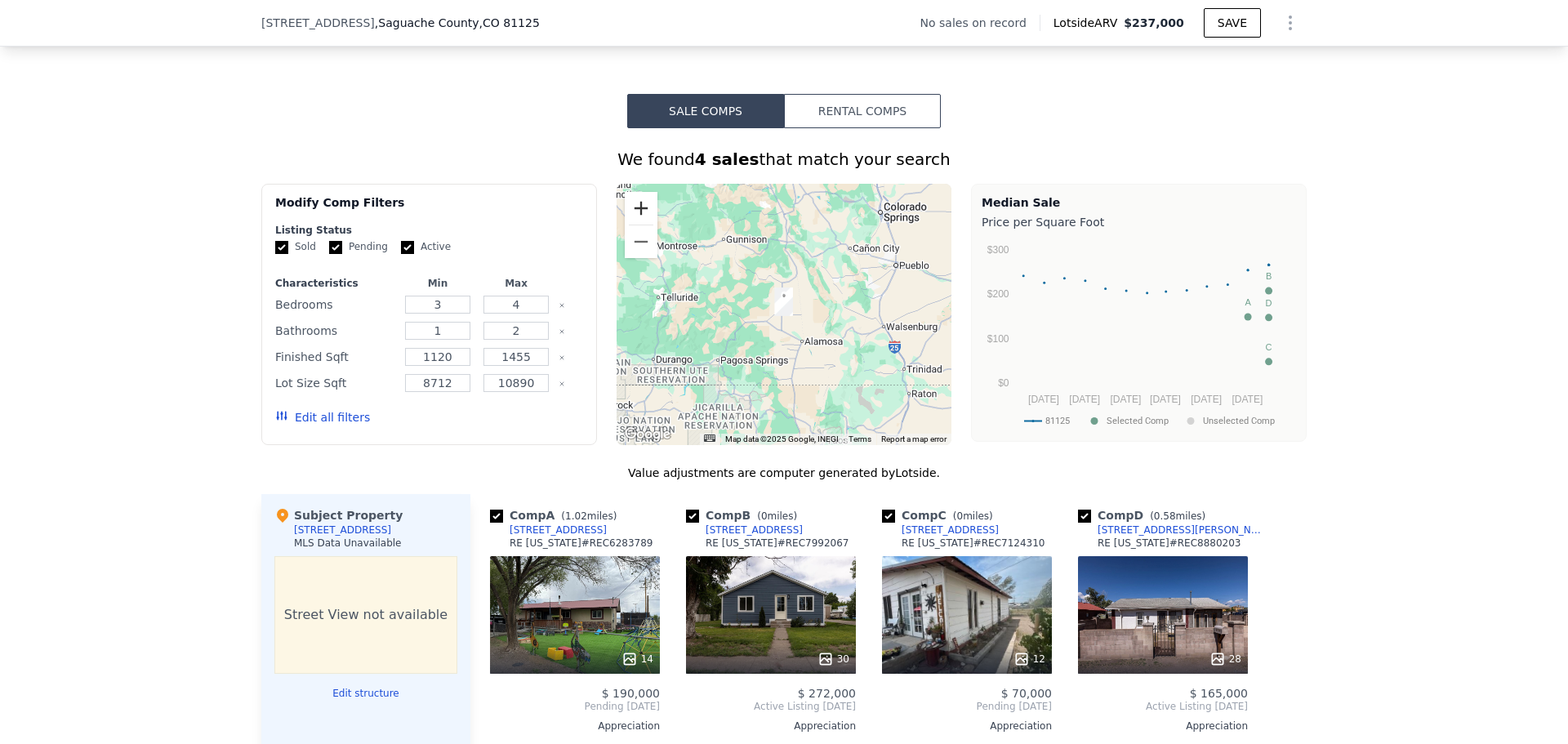
click at [633, 215] on button "Zoom in" at bounding box center [641, 208] width 33 height 33
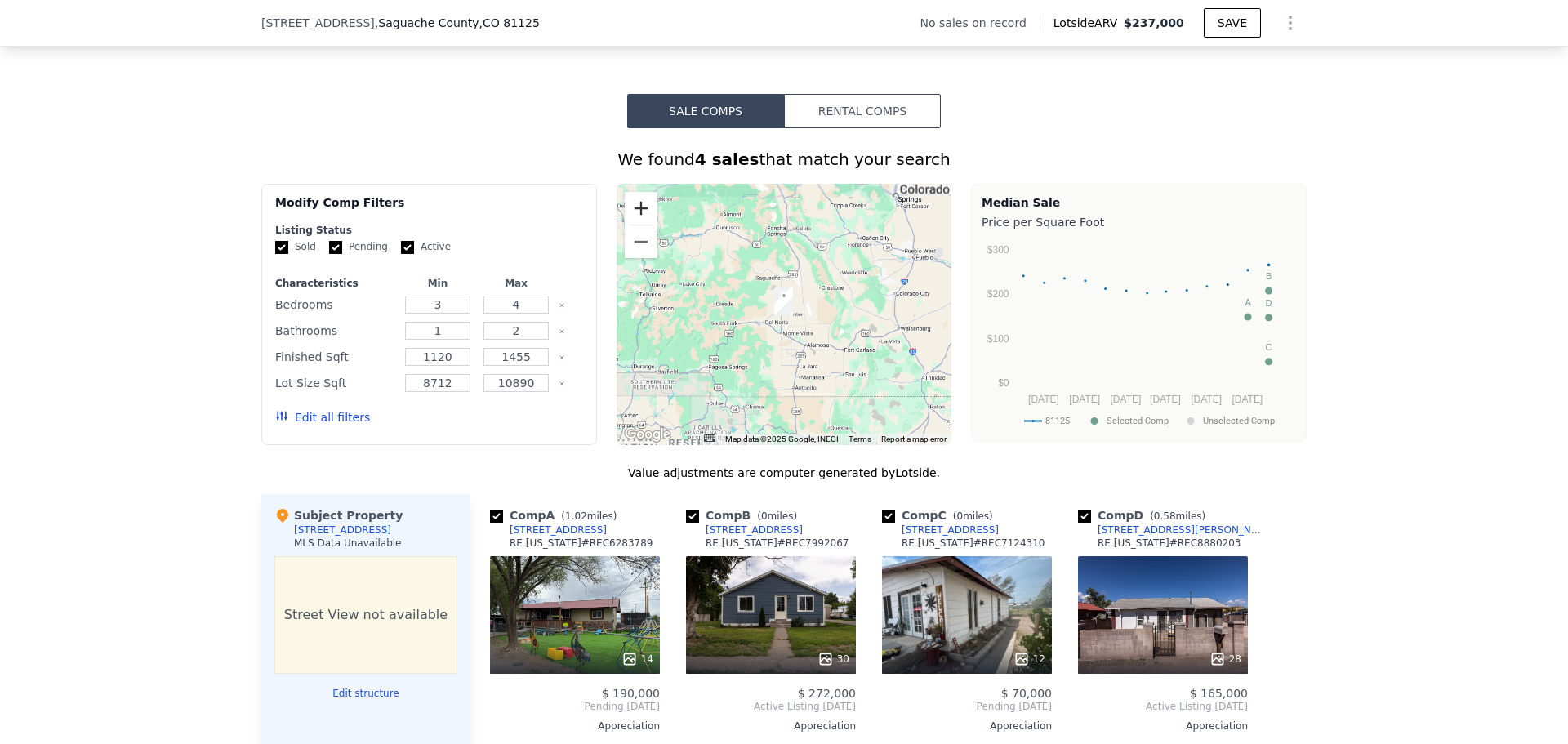
click at [633, 215] on button "Zoom in" at bounding box center [641, 208] width 33 height 33
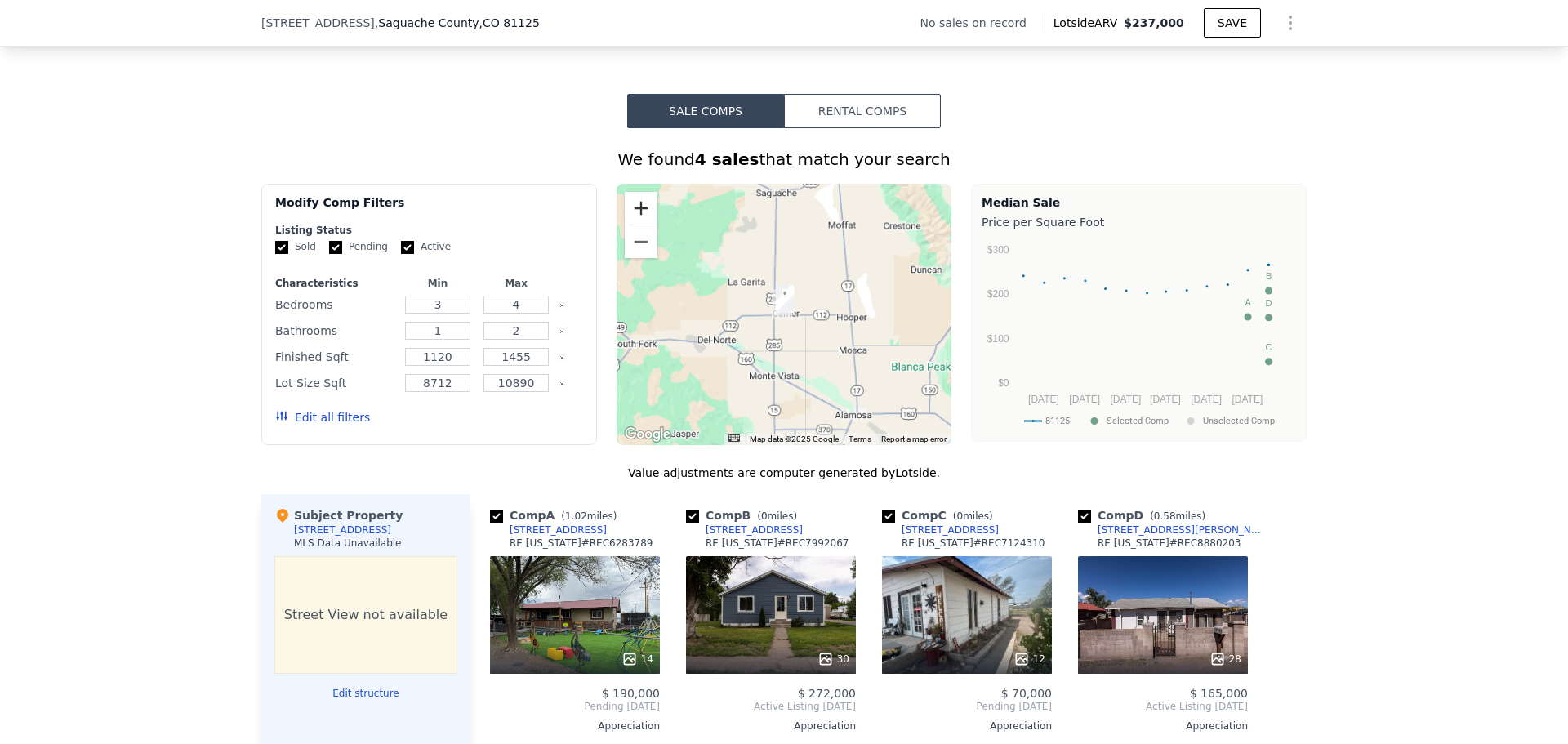
click at [633, 215] on button "Zoom in" at bounding box center [641, 208] width 33 height 33
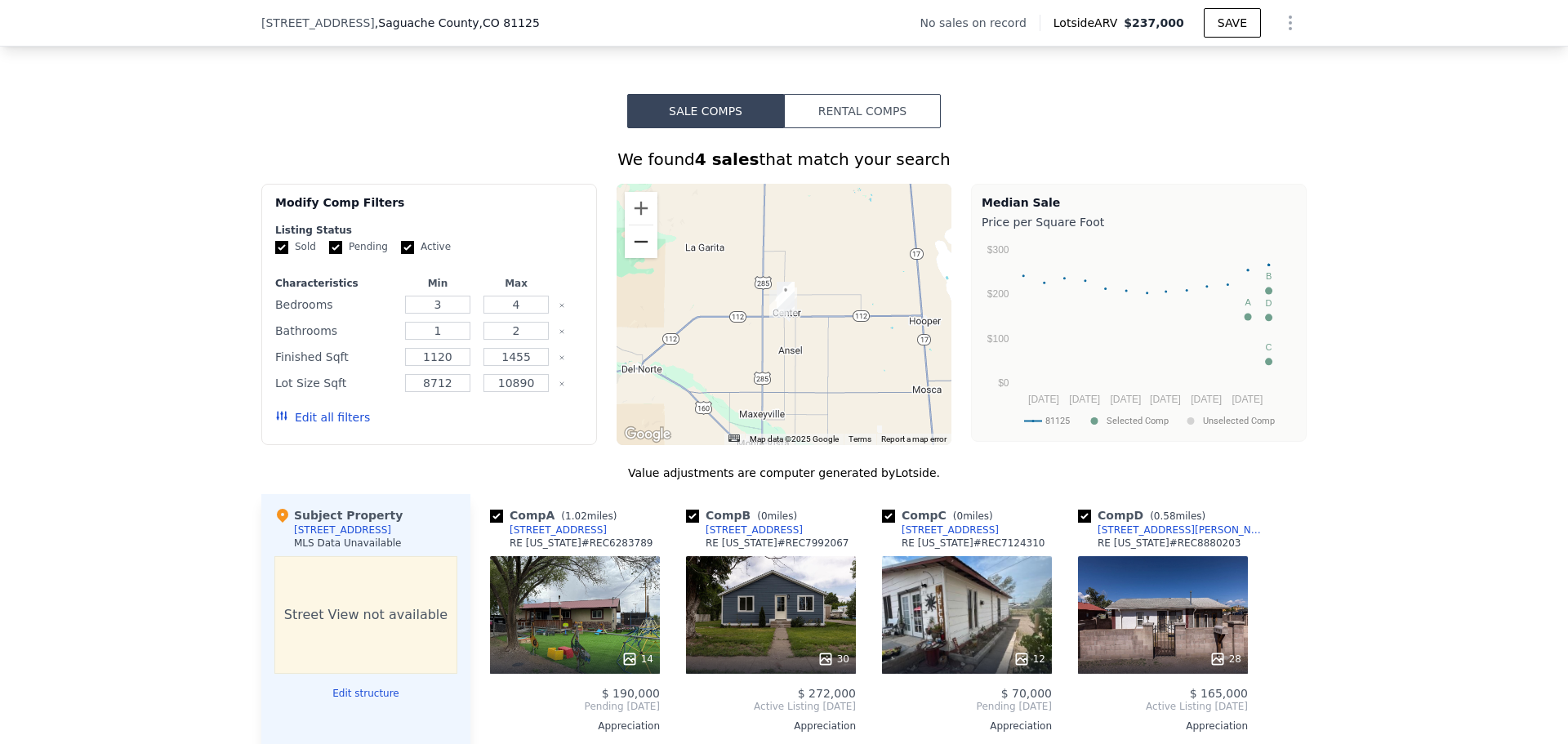
click at [633, 253] on button "Zoom out" at bounding box center [641, 242] width 33 height 33
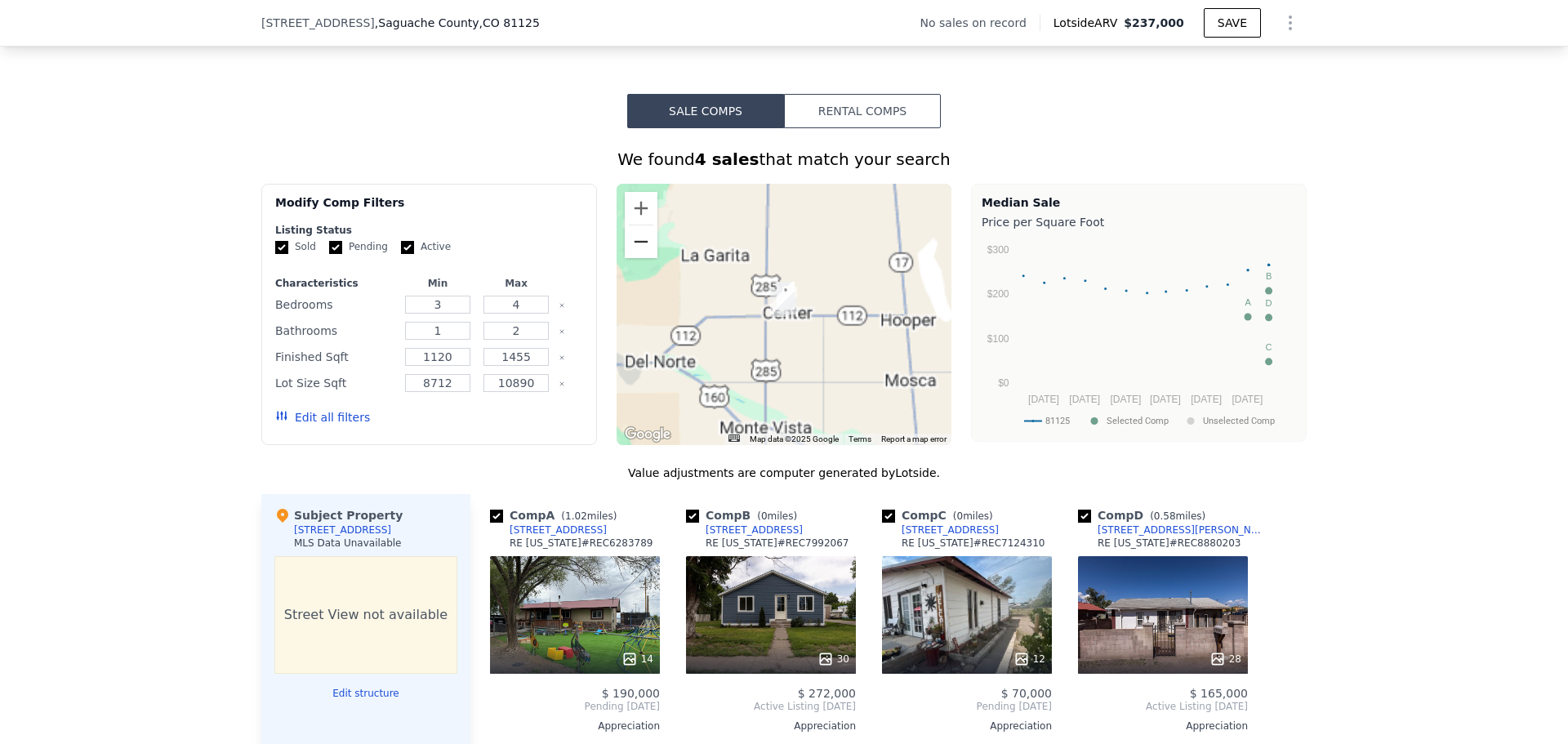
click at [633, 253] on button "Zoom out" at bounding box center [641, 242] width 33 height 33
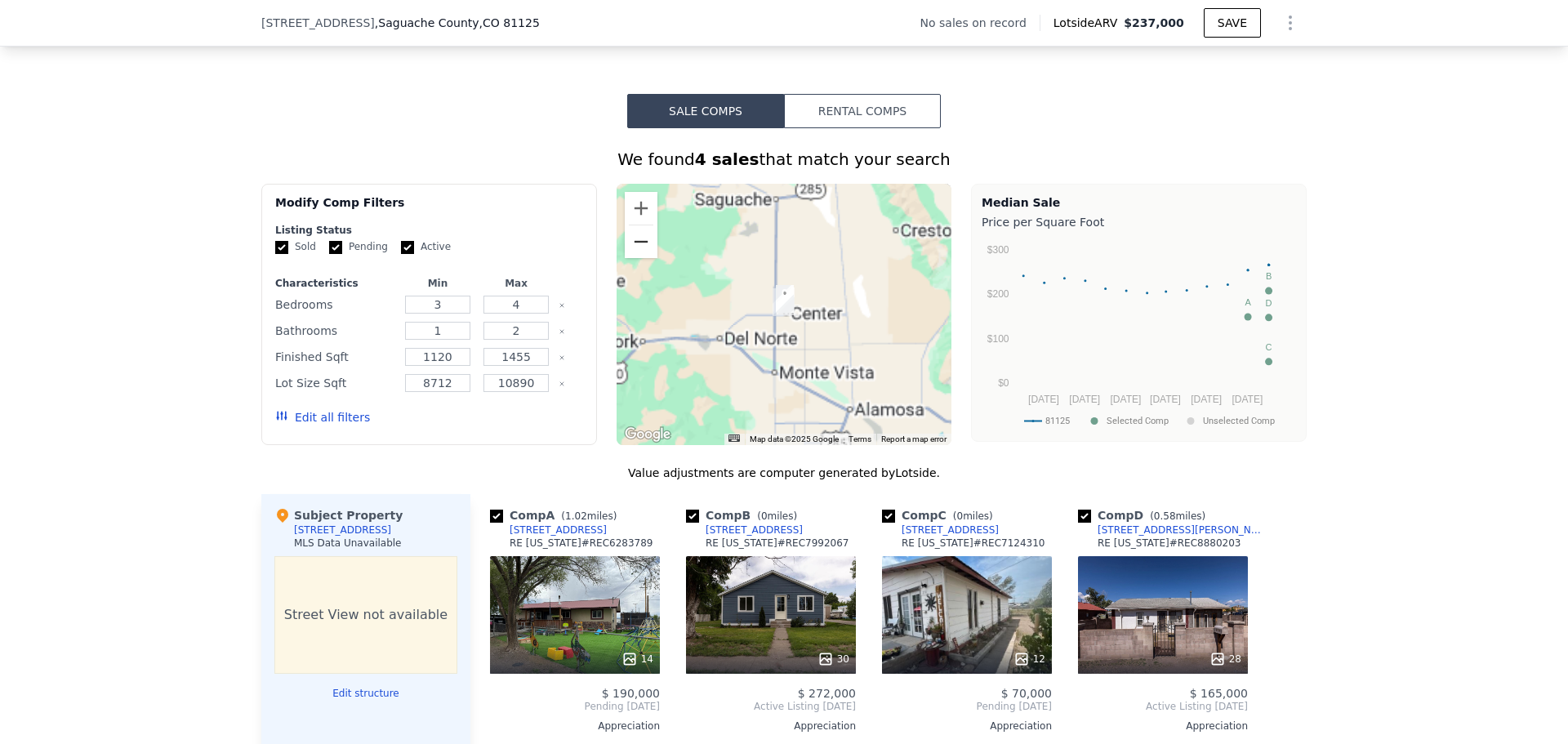
click at [633, 253] on button "Zoom out" at bounding box center [641, 242] width 33 height 33
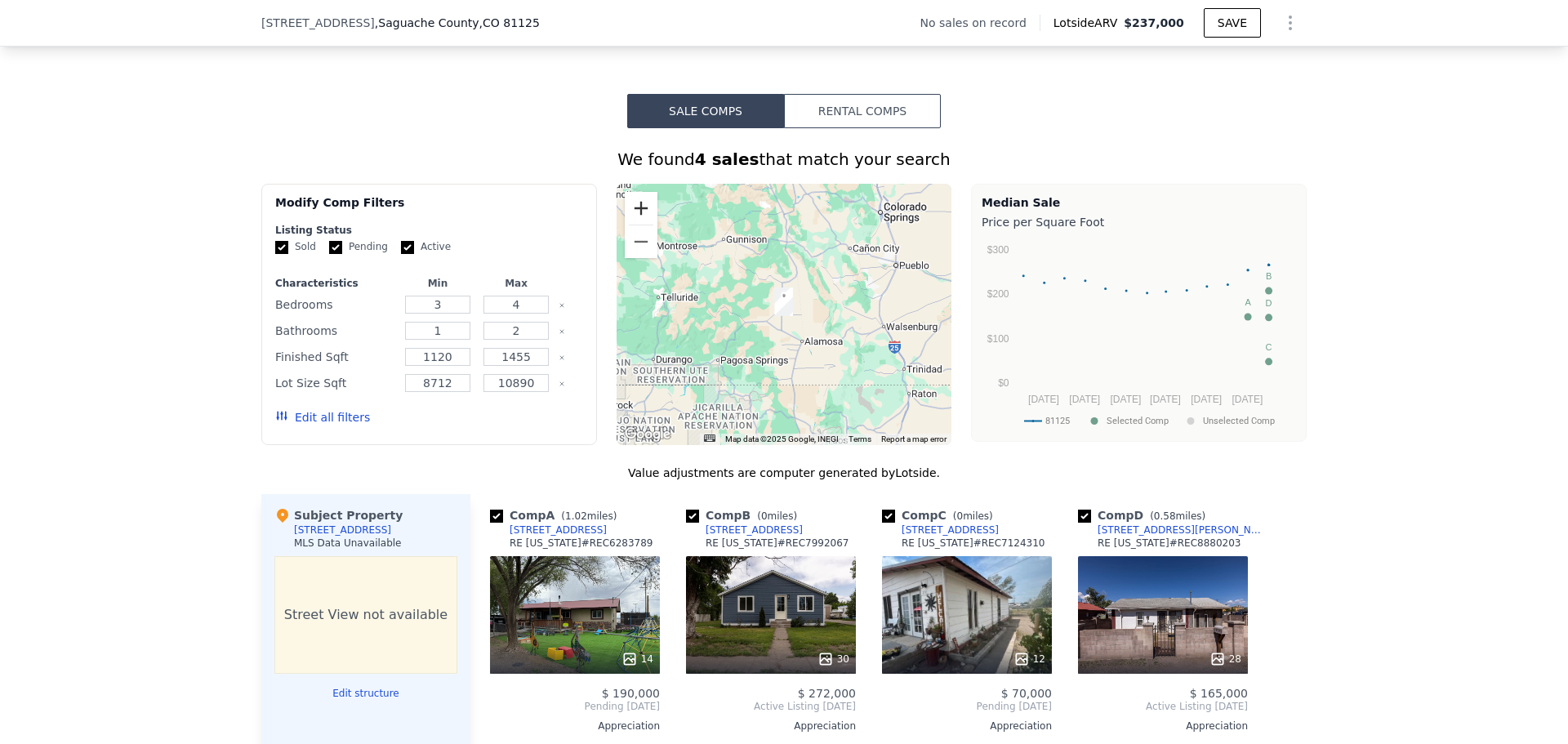
click at [638, 220] on button "Zoom in" at bounding box center [641, 208] width 33 height 33
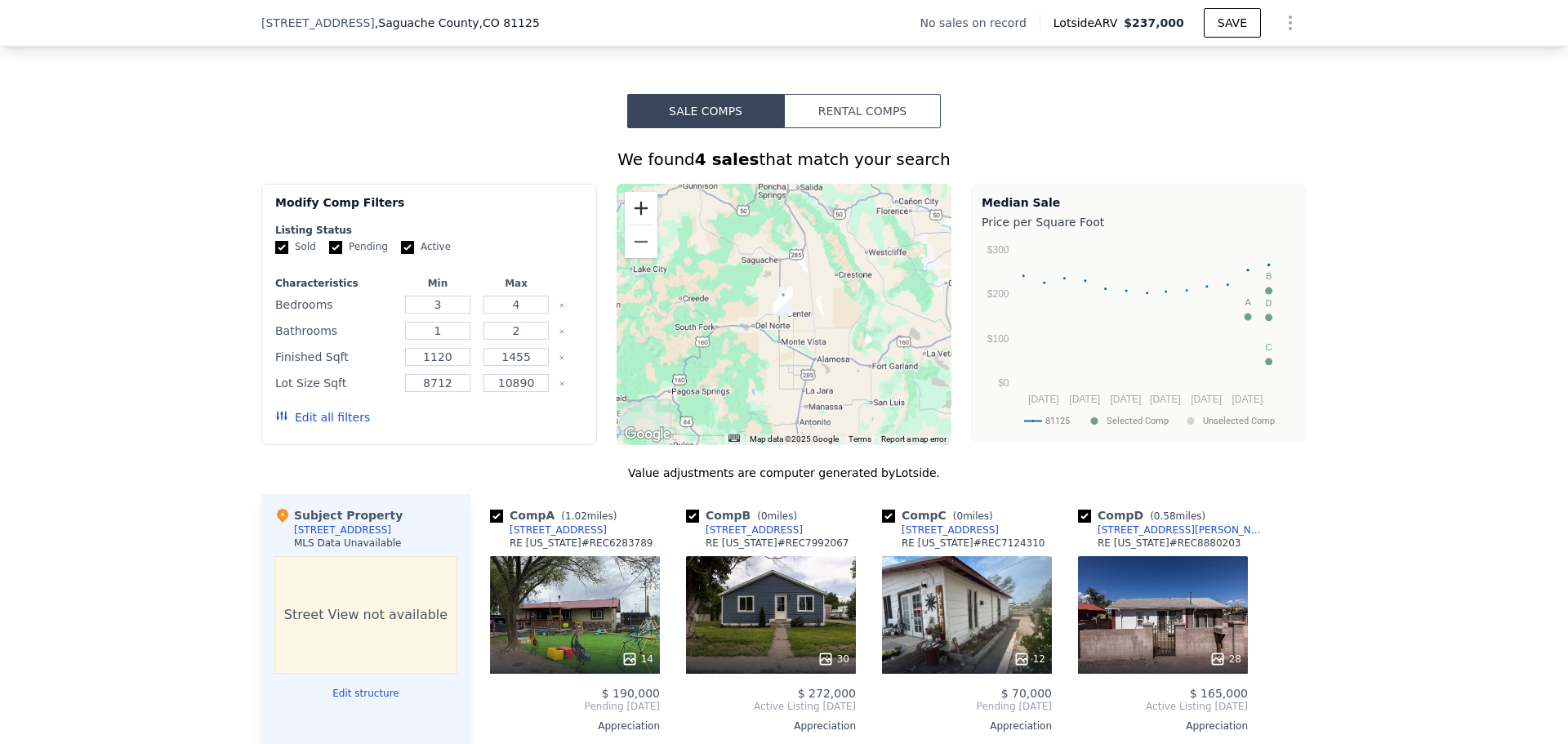
click at [638, 220] on button "Zoom in" at bounding box center [641, 208] width 33 height 33
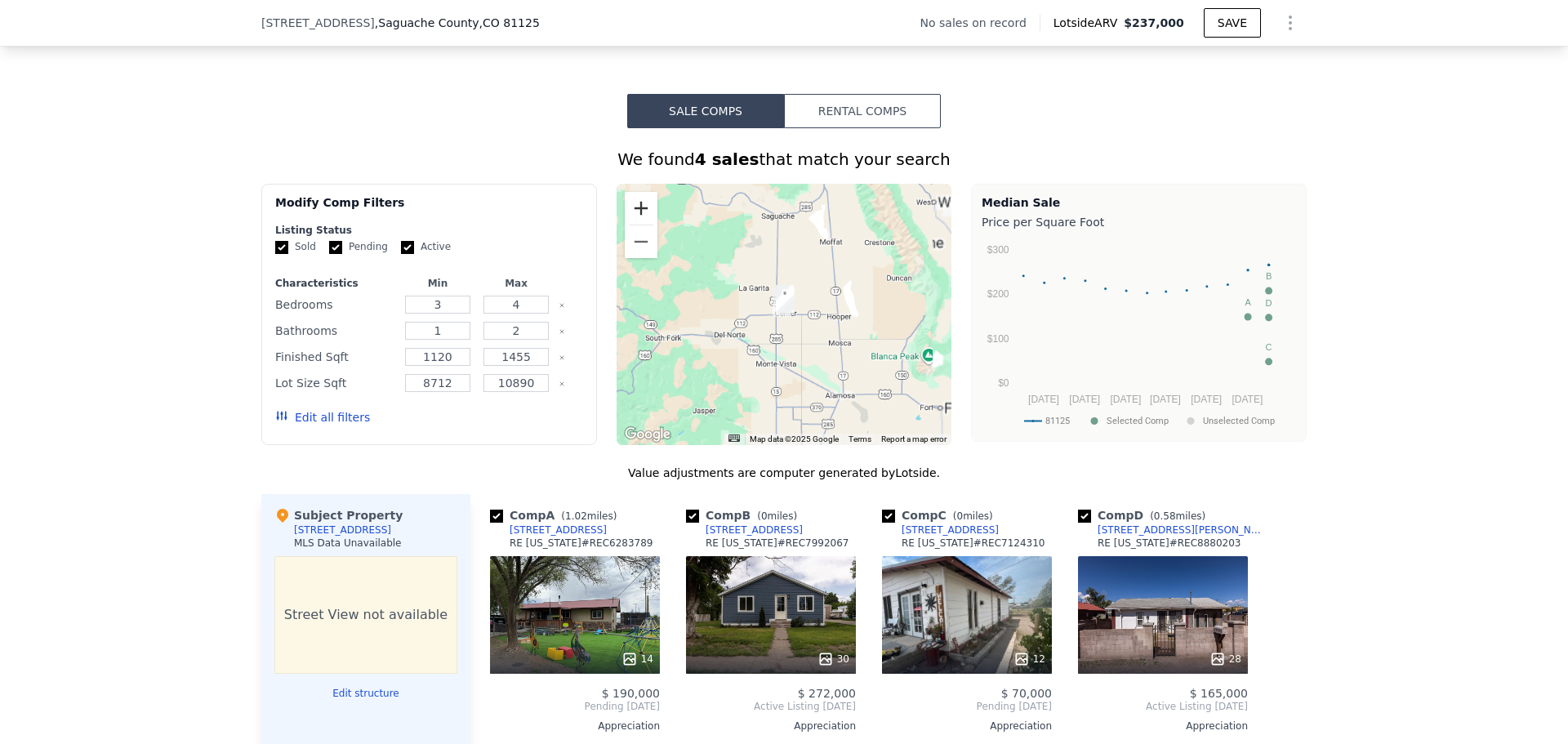
click at [638, 220] on button "Zoom in" at bounding box center [641, 208] width 33 height 33
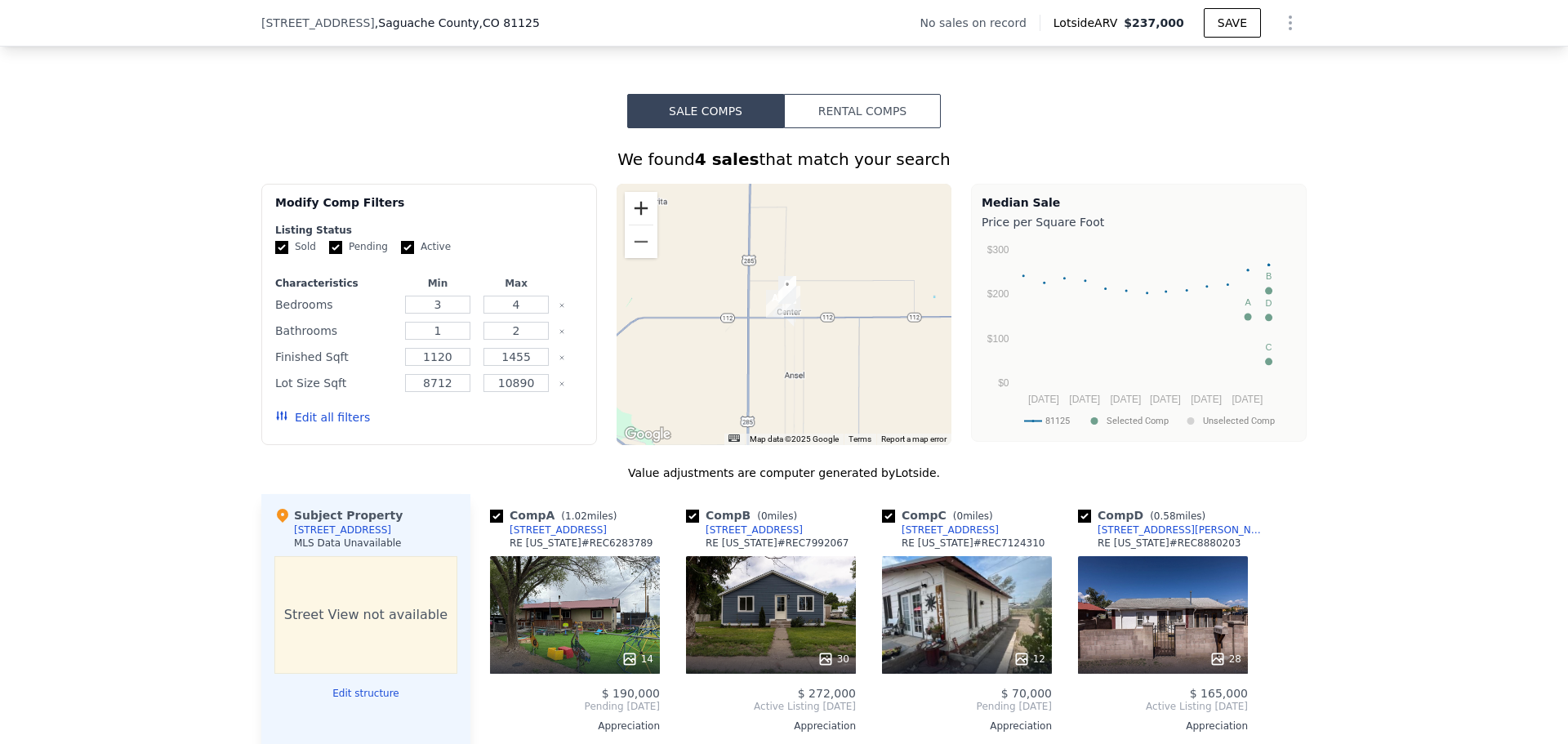
click at [638, 220] on button "Zoom in" at bounding box center [641, 208] width 33 height 33
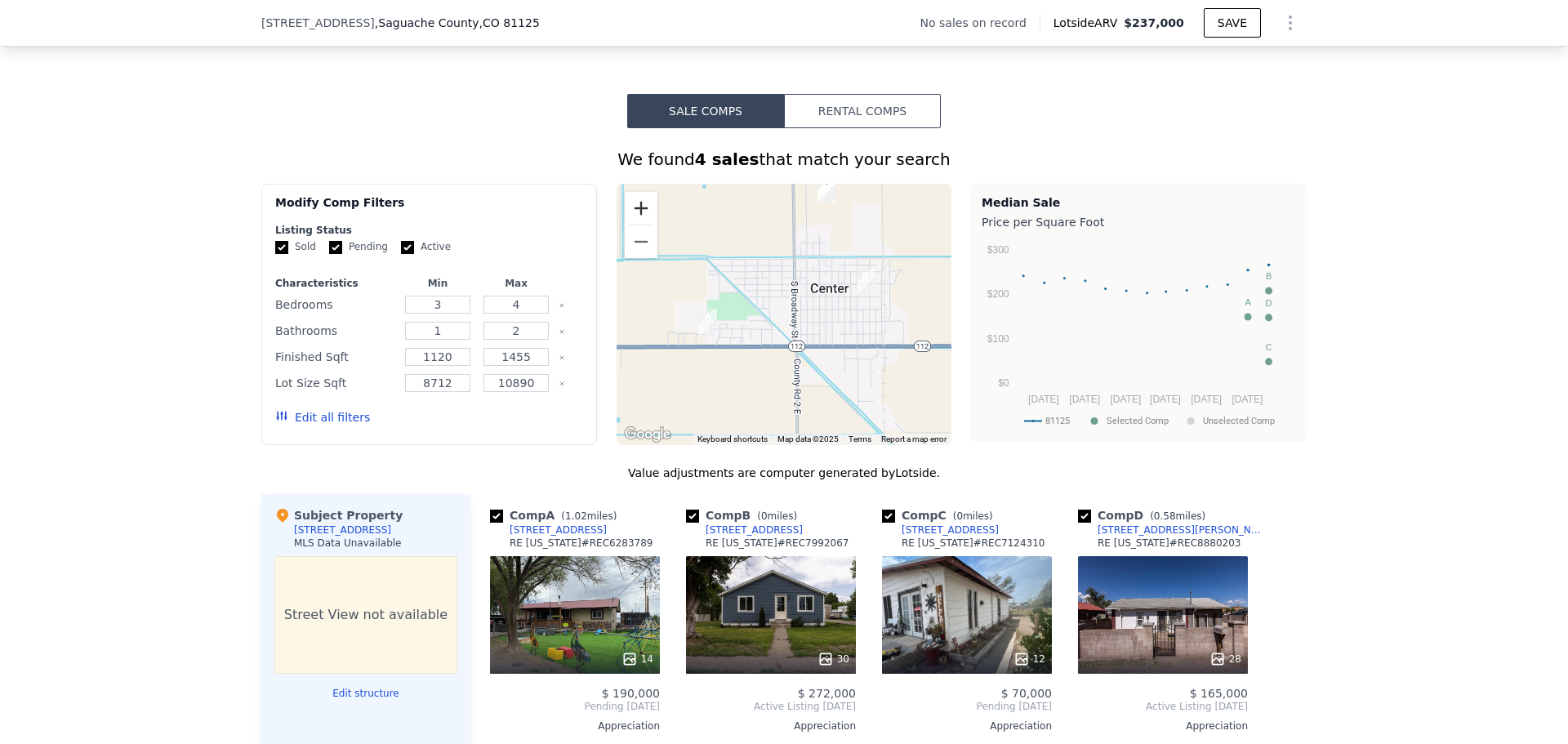
click at [638, 220] on button "Zoom in" at bounding box center [641, 208] width 33 height 33
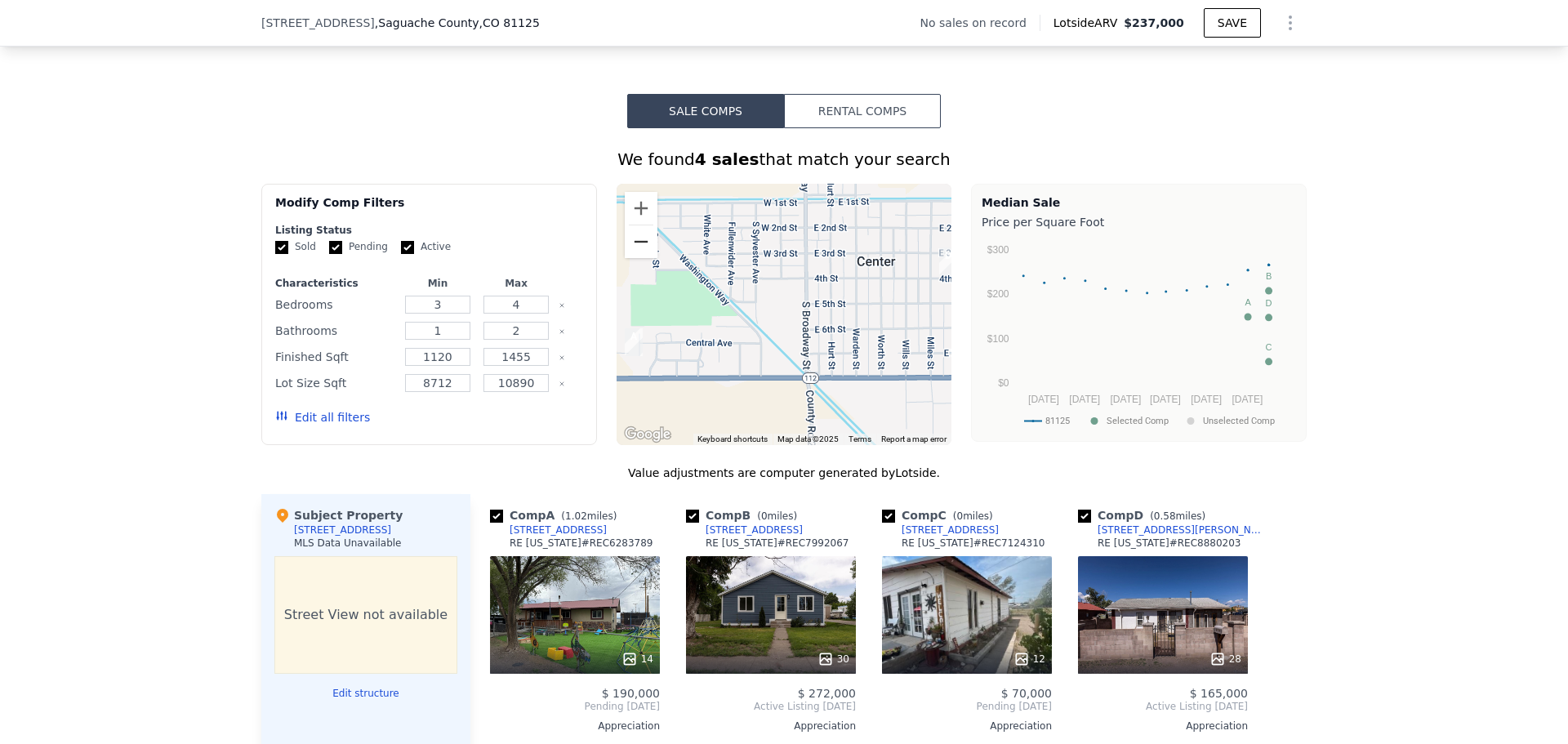
click at [634, 258] on button "Zoom out" at bounding box center [641, 242] width 33 height 33
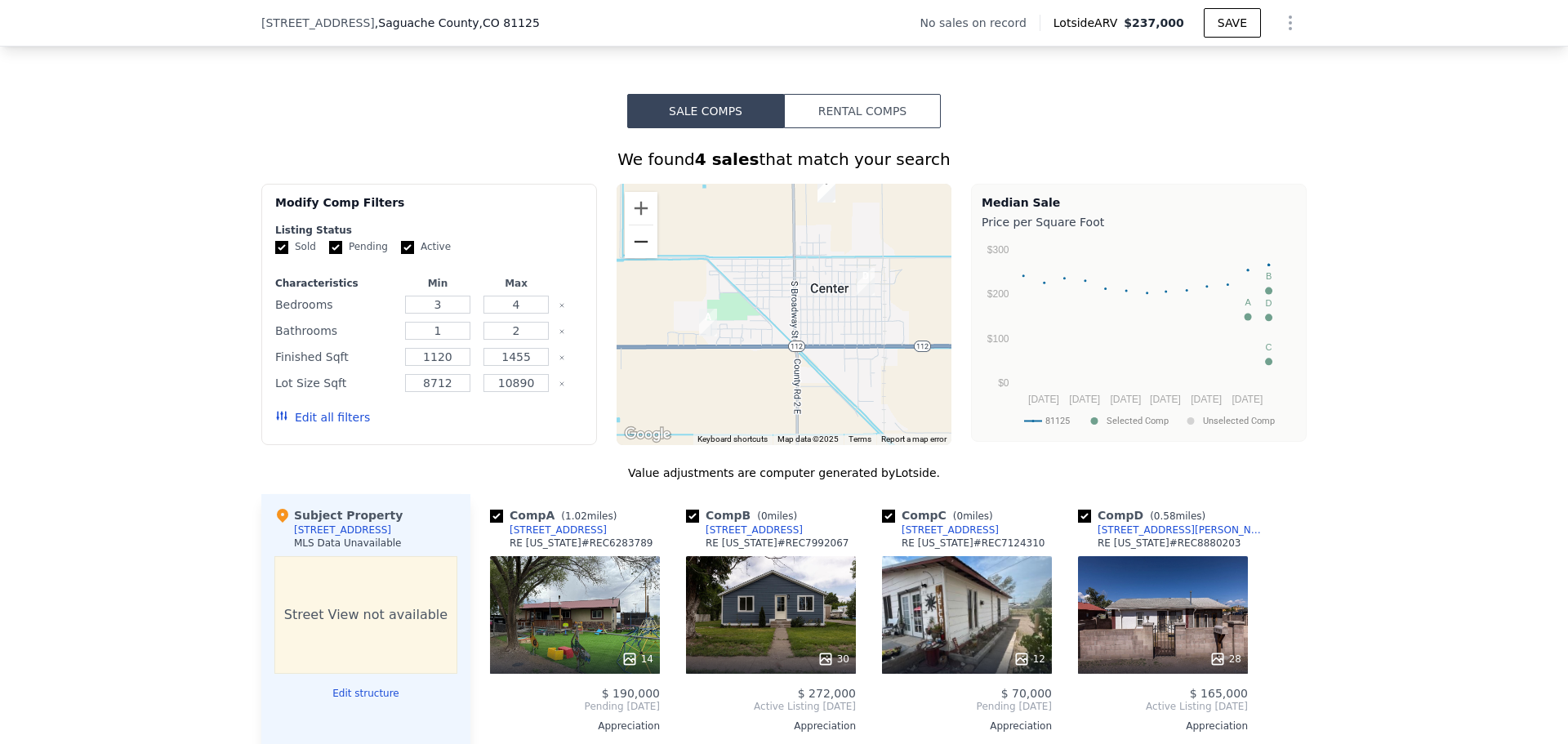
click at [632, 258] on button "Zoom out" at bounding box center [641, 242] width 33 height 33
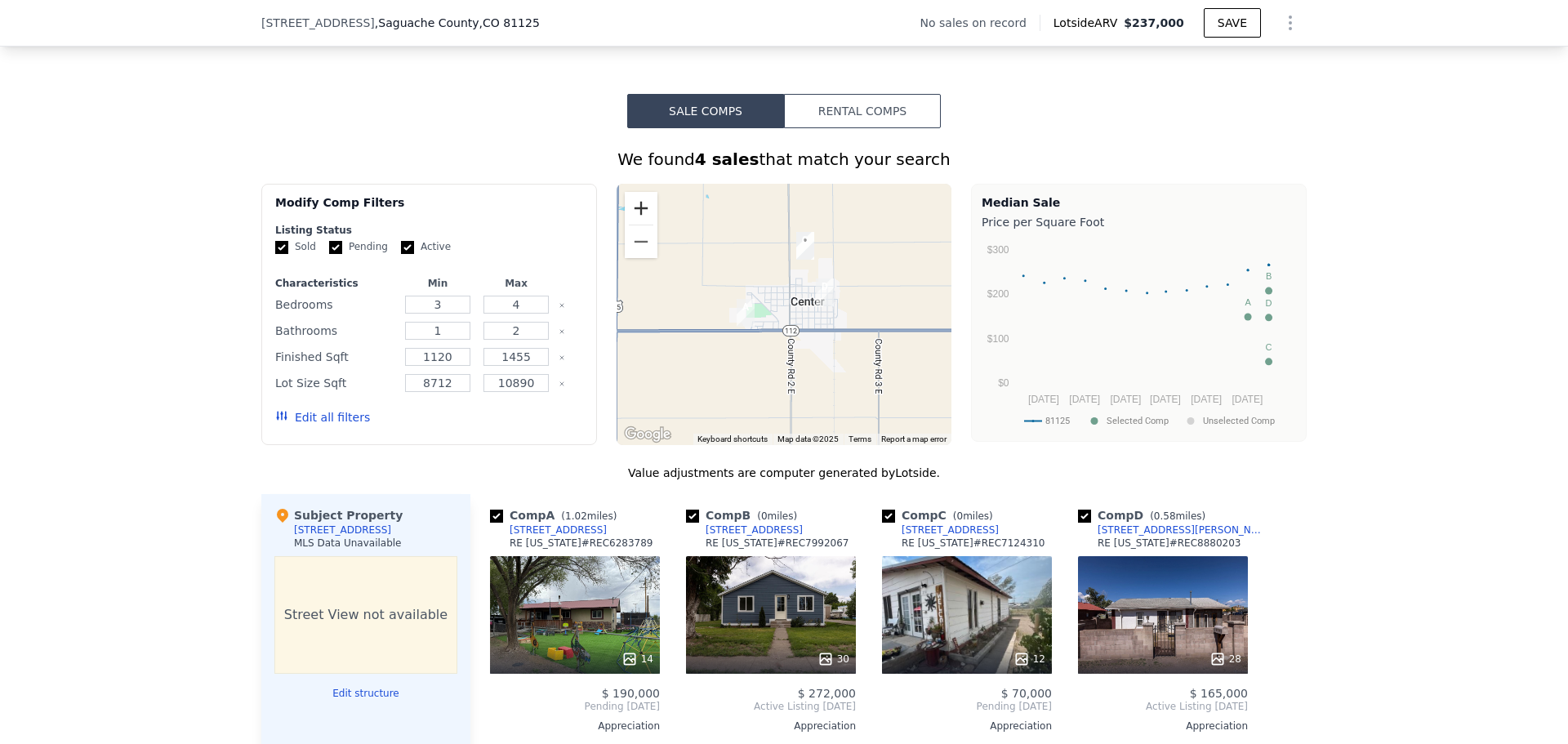
click at [636, 222] on button "Zoom in" at bounding box center [641, 208] width 33 height 33
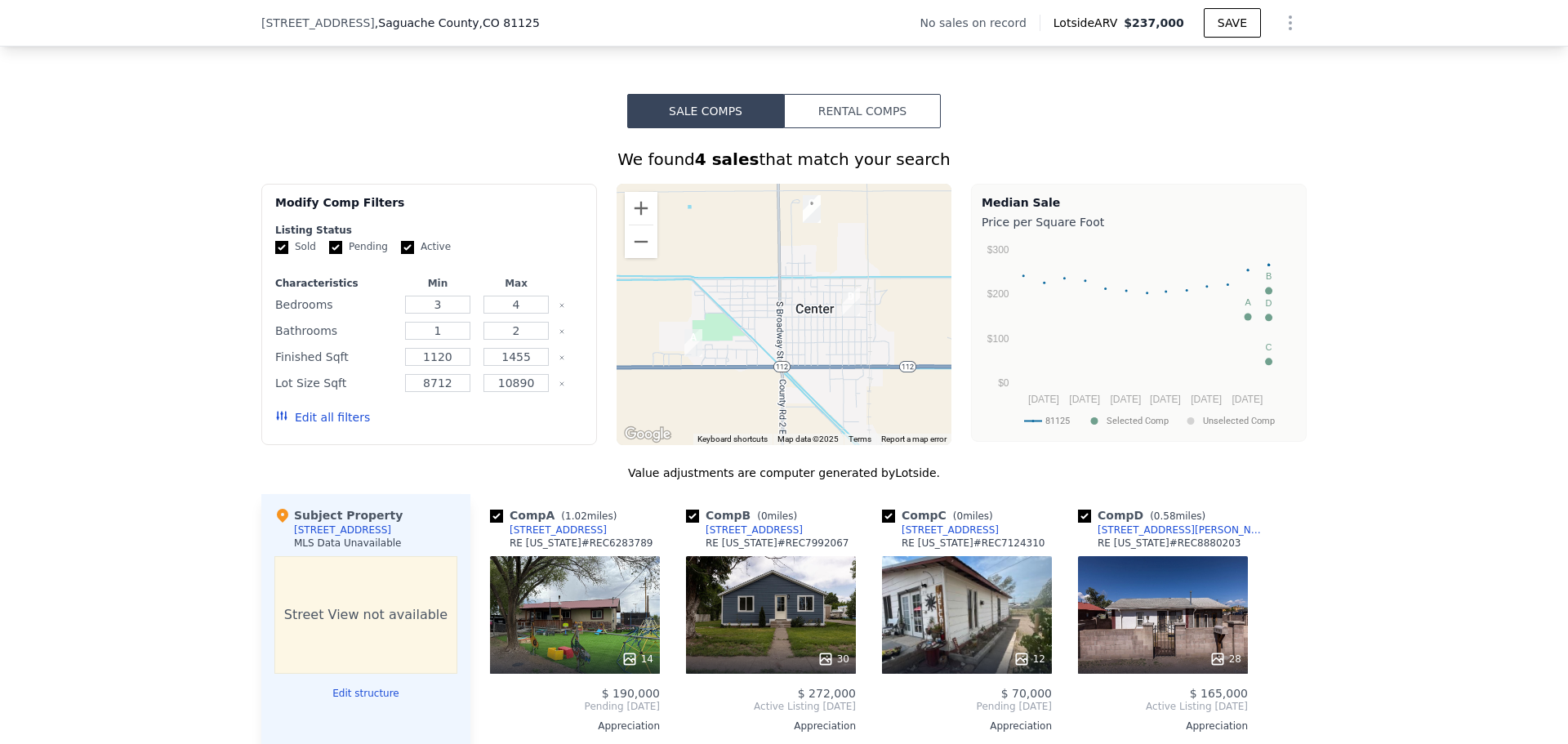
drag, startPoint x: 794, startPoint y: 360, endPoint x: 777, endPoint y: 382, distance: 27.8
click at [777, 382] on div at bounding box center [784, 315] width 335 height 262
click at [859, 125] on button "Rental Comps" at bounding box center [862, 111] width 157 height 35
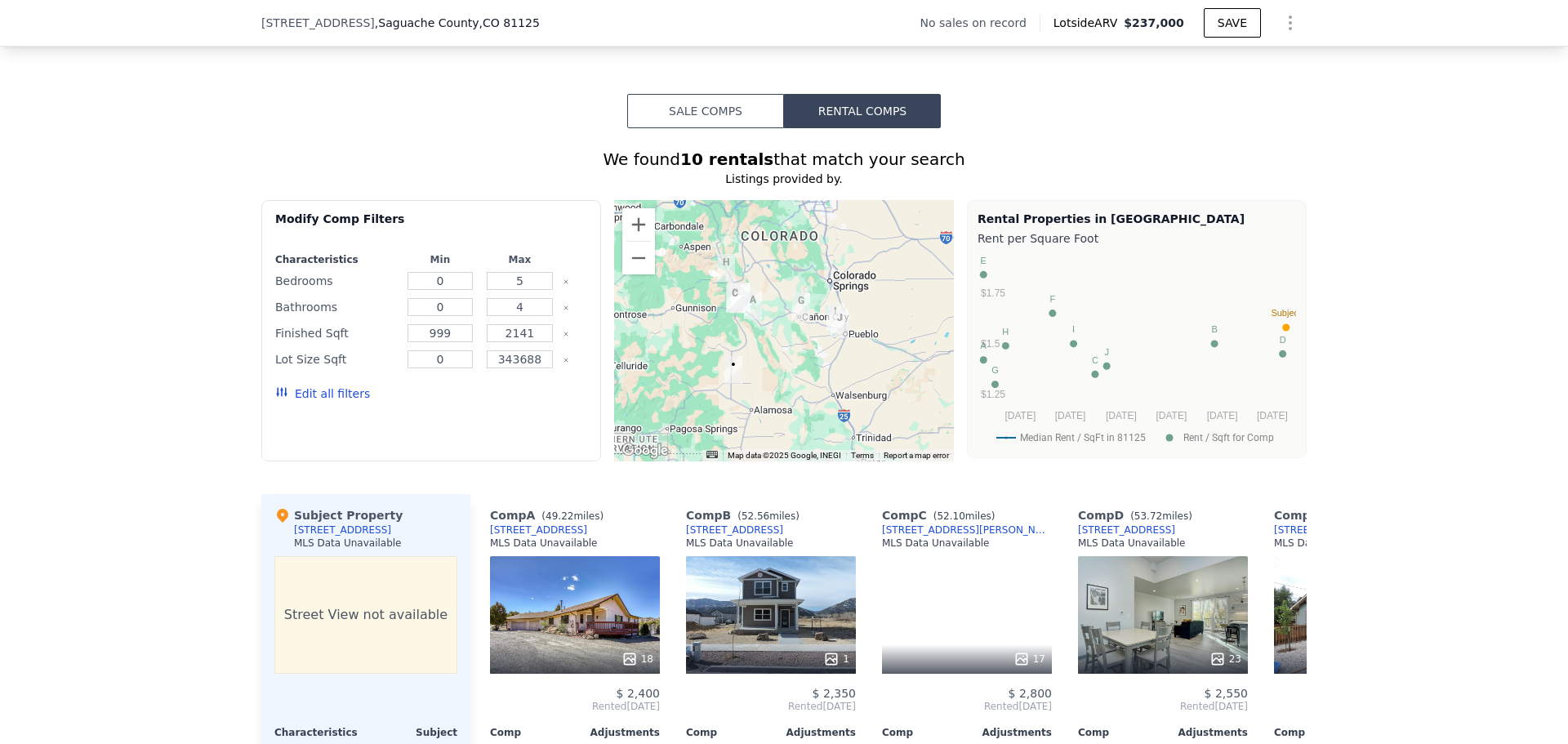
click at [693, 123] on button "Sale Comps" at bounding box center [706, 111] width 157 height 35
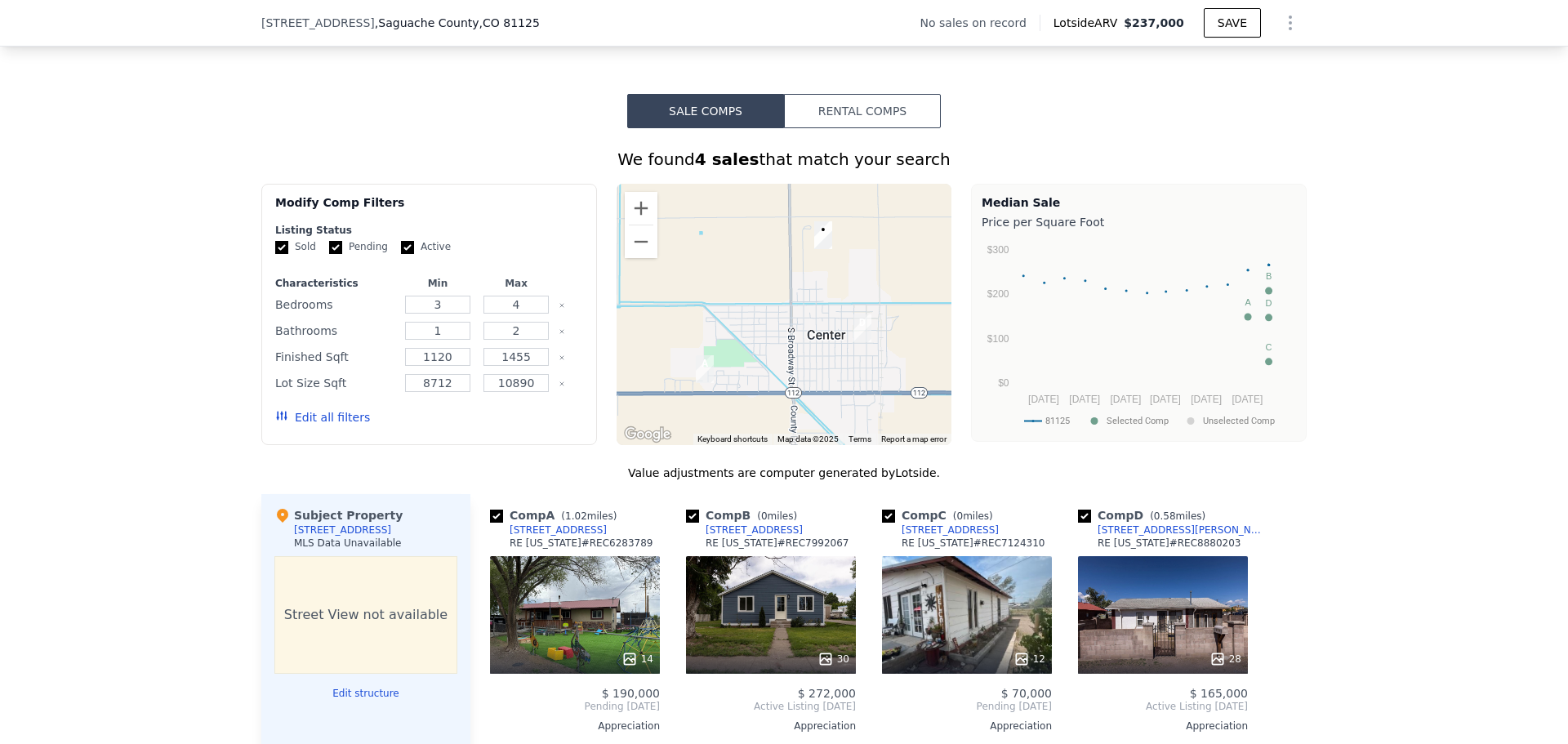
click at [857, 129] on button "Rental Comps" at bounding box center [862, 111] width 157 height 35
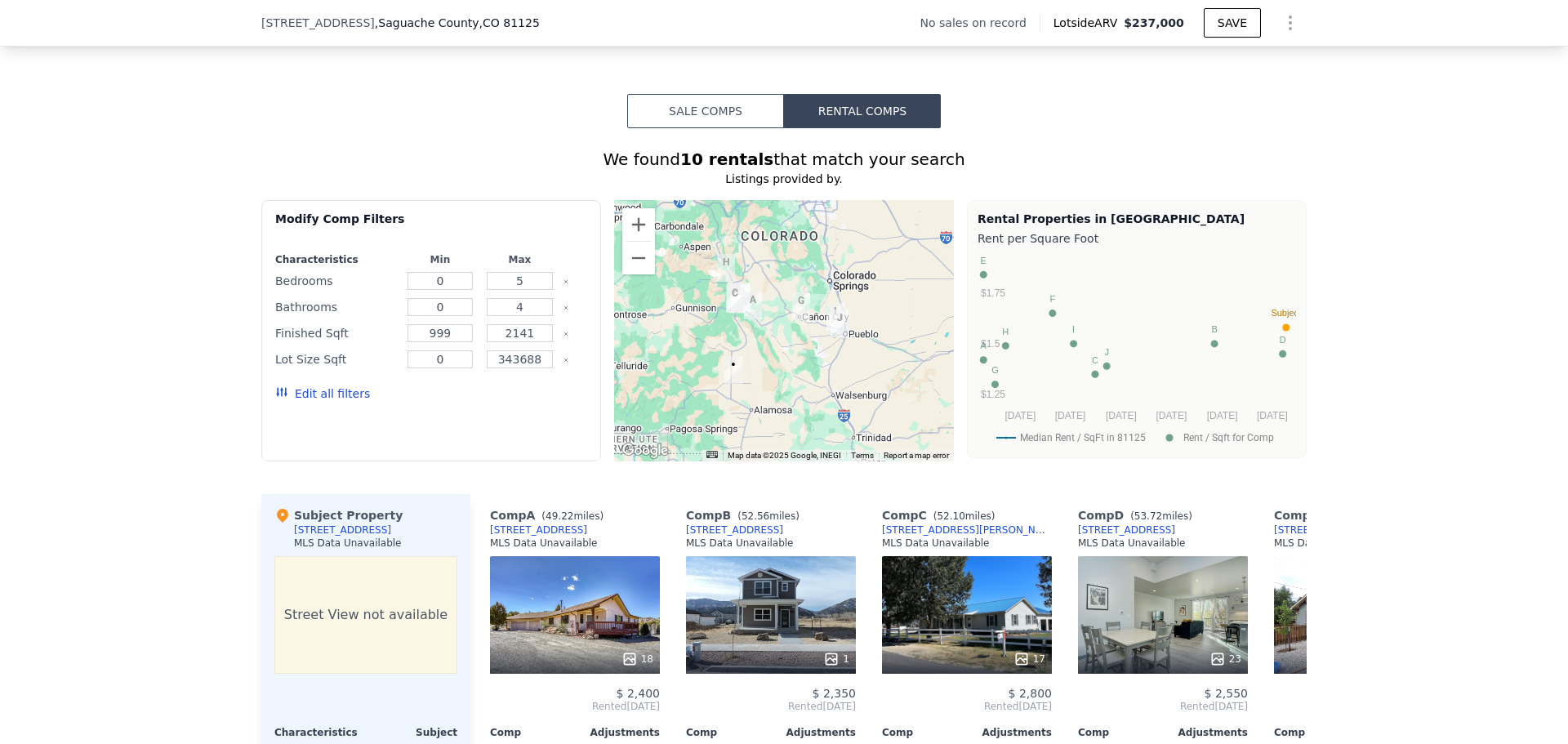
click at [715, 140] on div "We found 10 rentals that match your search Listings provided by . Filters Map P…" at bounding box center [784, 540] width 1046 height 822
click at [717, 121] on button "Sale Comps" at bounding box center [706, 111] width 157 height 35
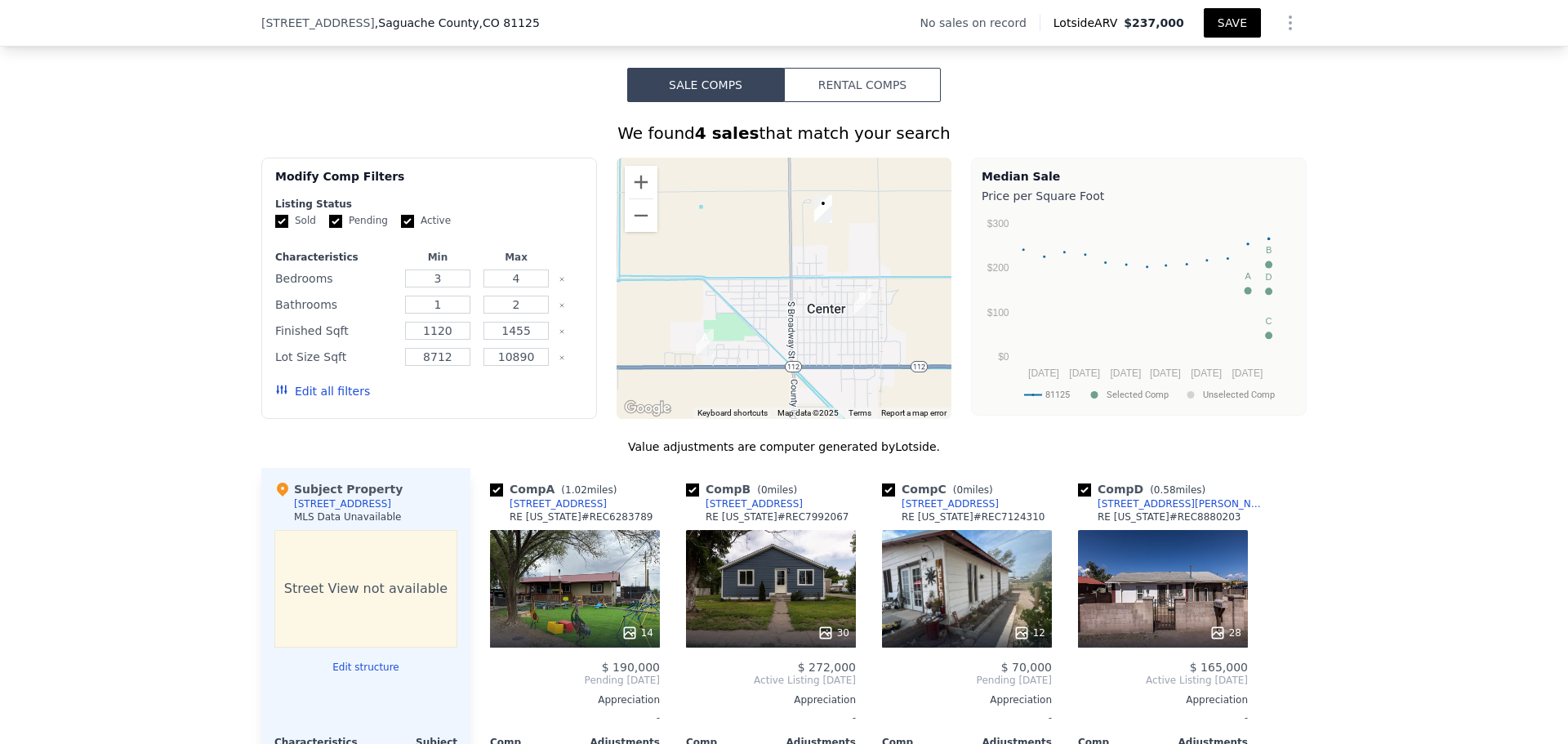
scroll to position [1132, 0]
